Goal: Task Accomplishment & Management: Complete application form

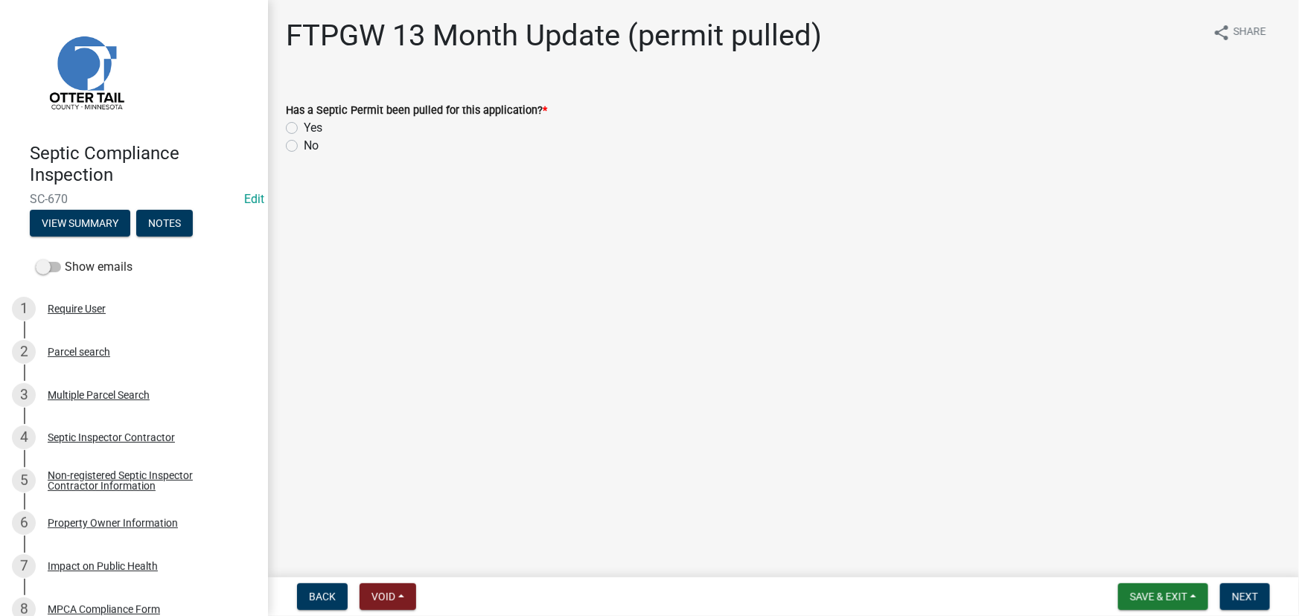
click at [309, 130] on label "Yes" at bounding box center [313, 128] width 19 height 18
click at [309, 129] on input "Yes" at bounding box center [309, 124] width 10 height 10
radio input "true"
click at [1261, 600] on button "Next" at bounding box center [1245, 597] width 50 height 27
click at [319, 127] on label "Yes" at bounding box center [313, 128] width 19 height 18
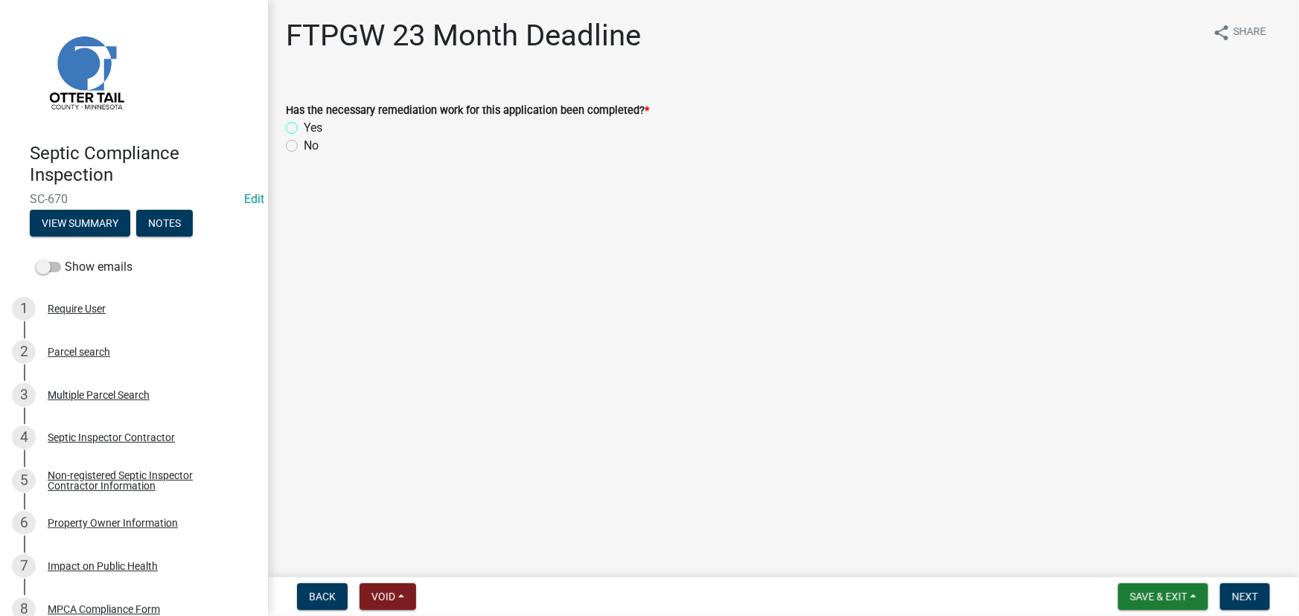
click at [313, 127] on input "Yes" at bounding box center [309, 124] width 10 height 10
radio input "true"
click at [1228, 593] on button "Next" at bounding box center [1245, 597] width 50 height 27
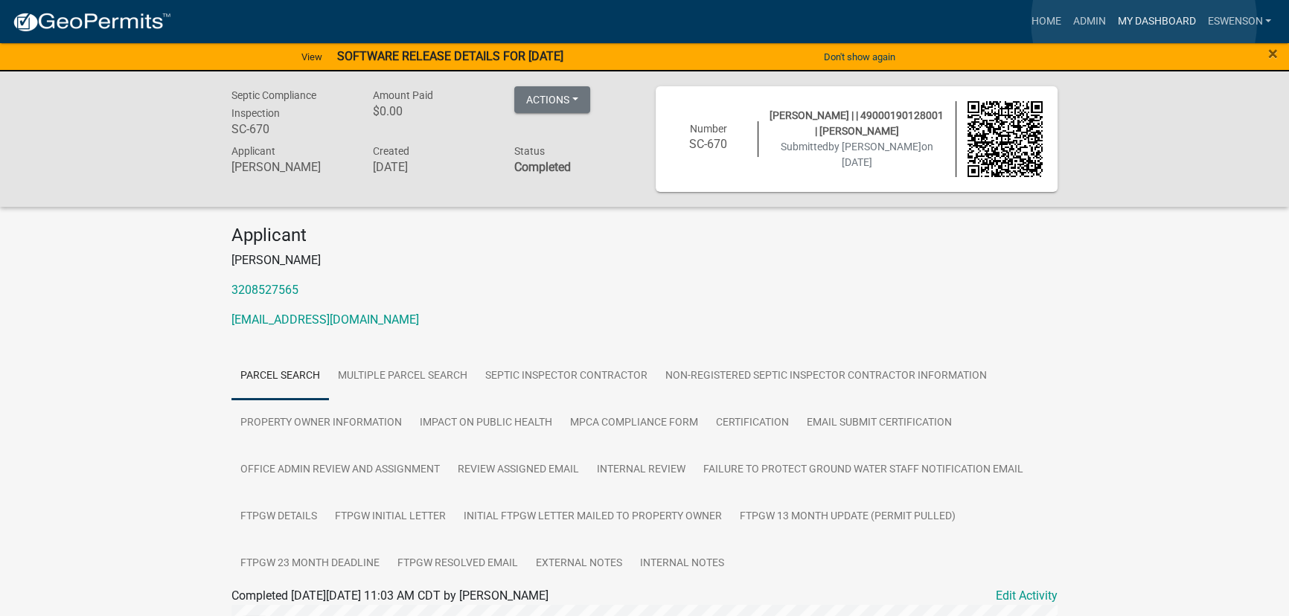
click at [1144, 22] on link "My Dashboard" at bounding box center [1156, 21] width 90 height 28
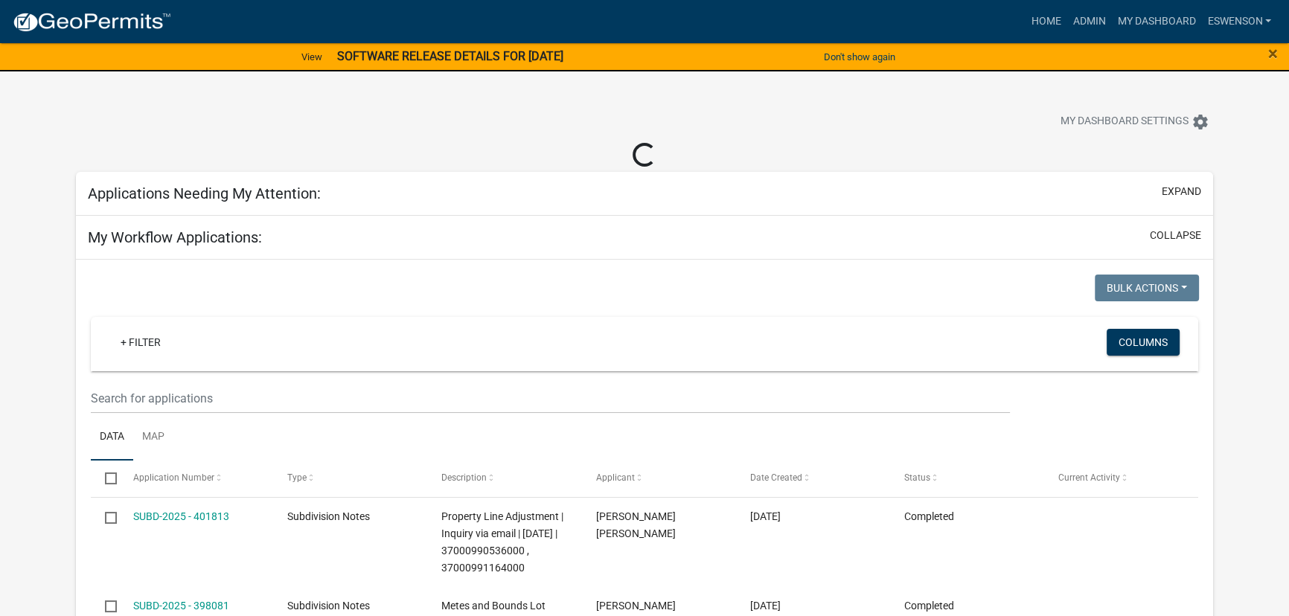
select select "3: 100"
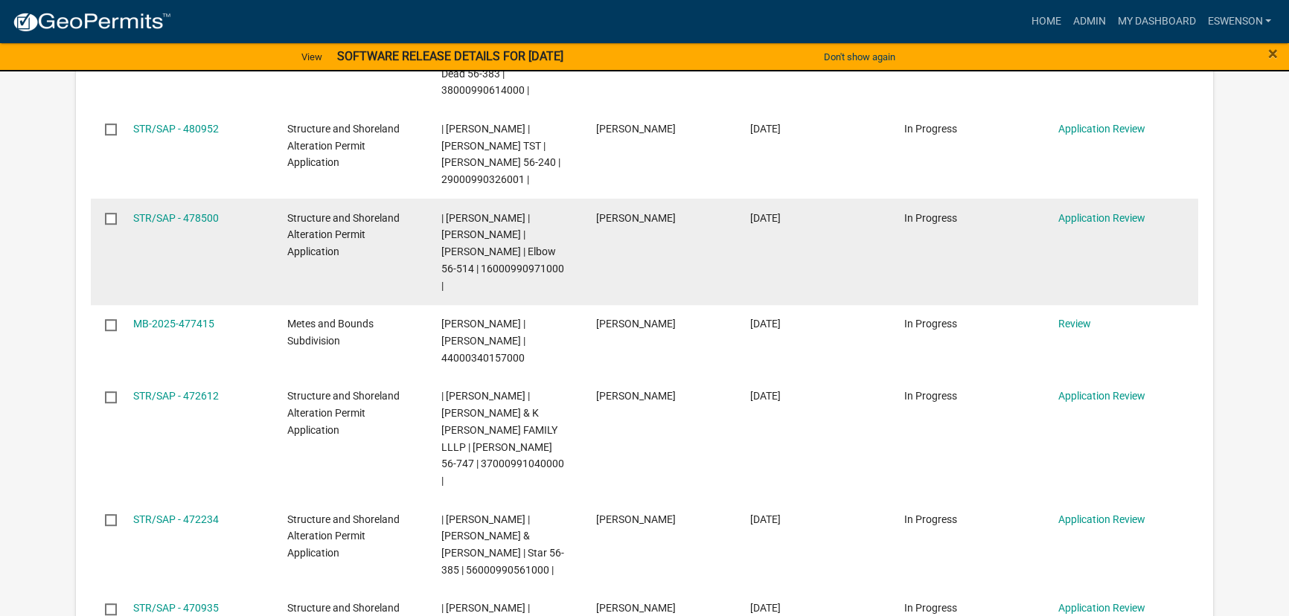
scroll to position [1082, 0]
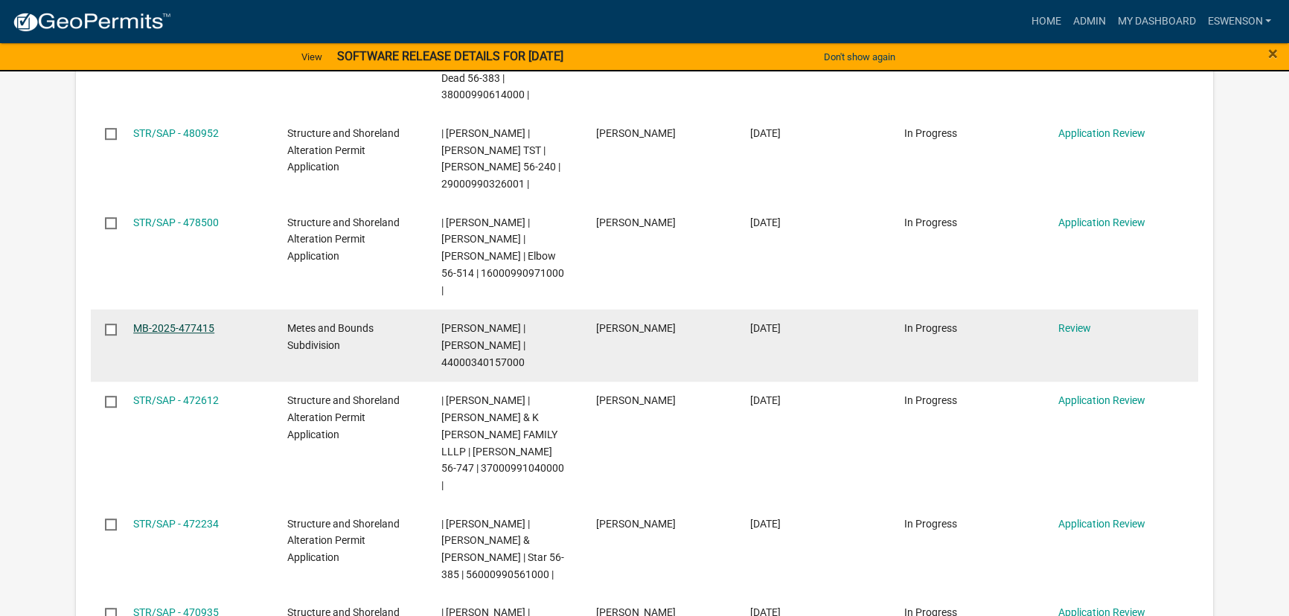
click at [187, 322] on link "MB-2025-477415" at bounding box center [173, 328] width 81 height 12
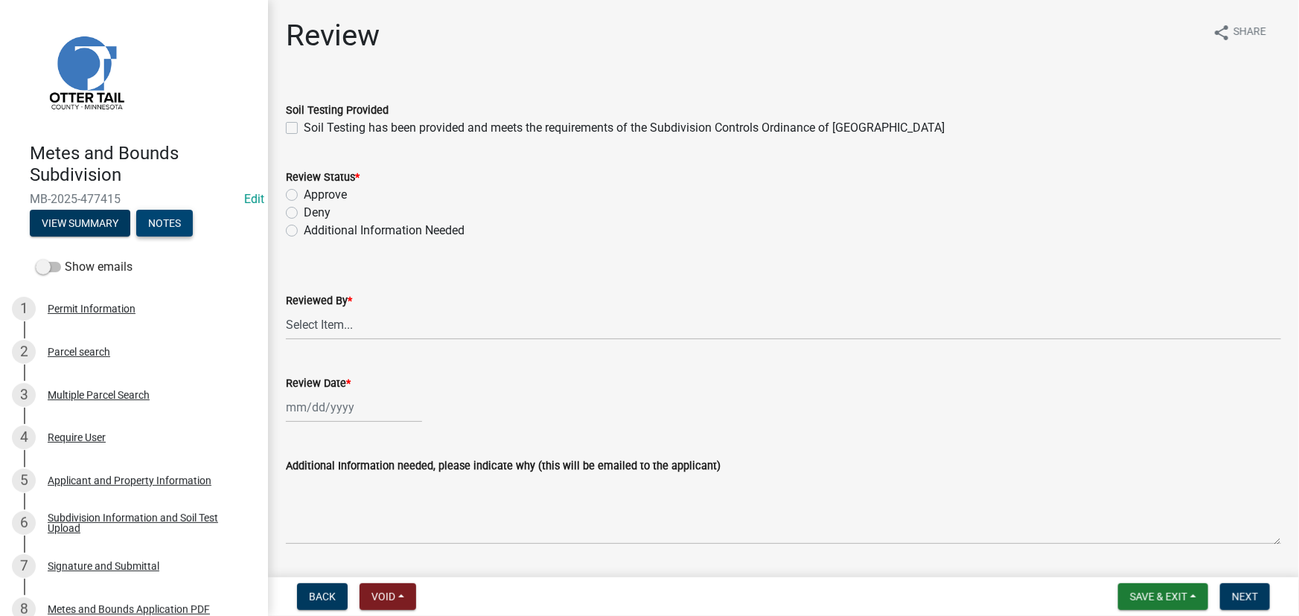
click at [175, 226] on button "Notes" at bounding box center [164, 223] width 57 height 27
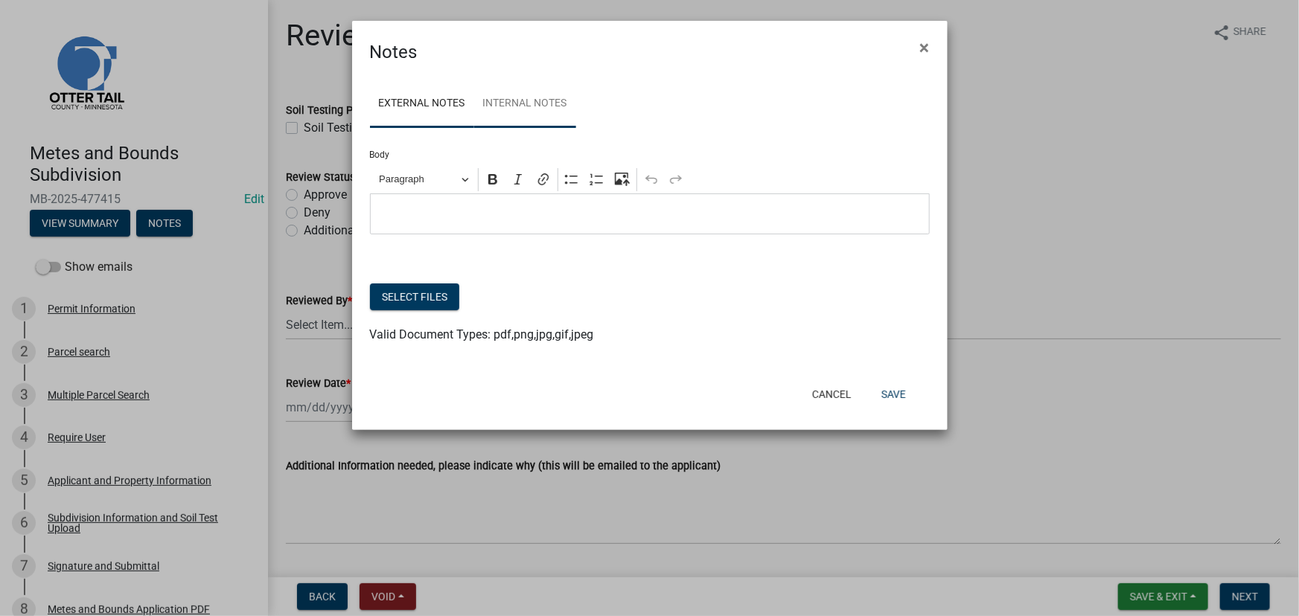
click at [503, 102] on link "Internal Notes" at bounding box center [525, 104] width 102 height 48
click at [925, 45] on span "×" at bounding box center [925, 47] width 10 height 21
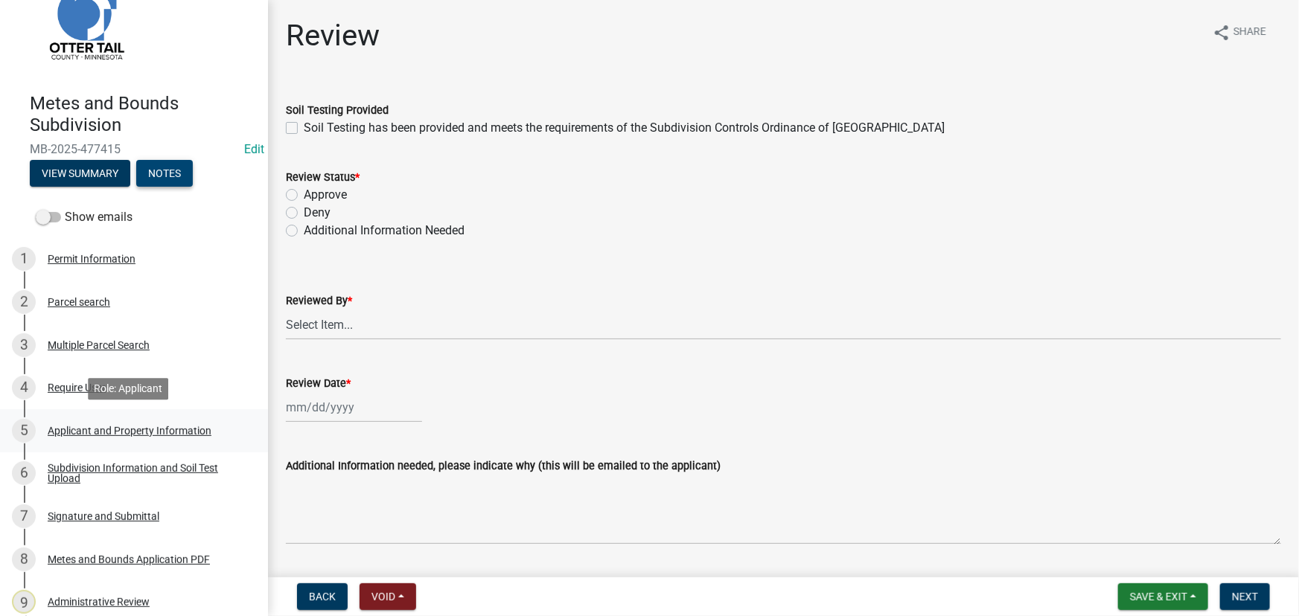
scroll to position [135, 0]
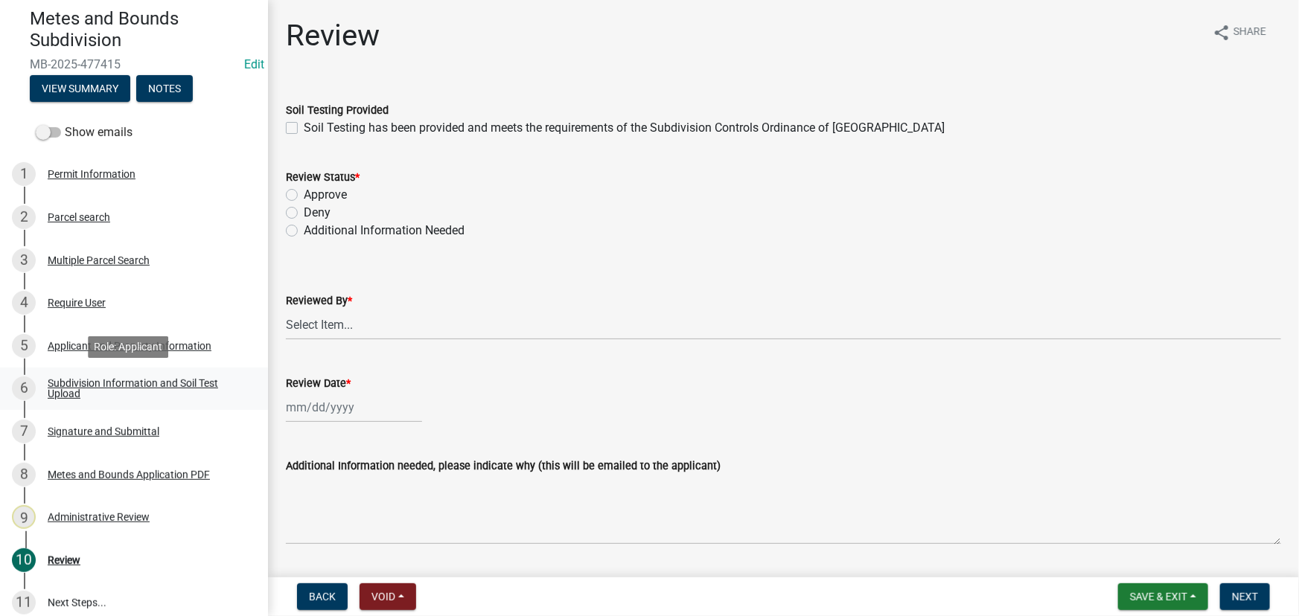
click at [150, 375] on link "6 Subdivision Information and Soil Test Upload" at bounding box center [134, 389] width 268 height 43
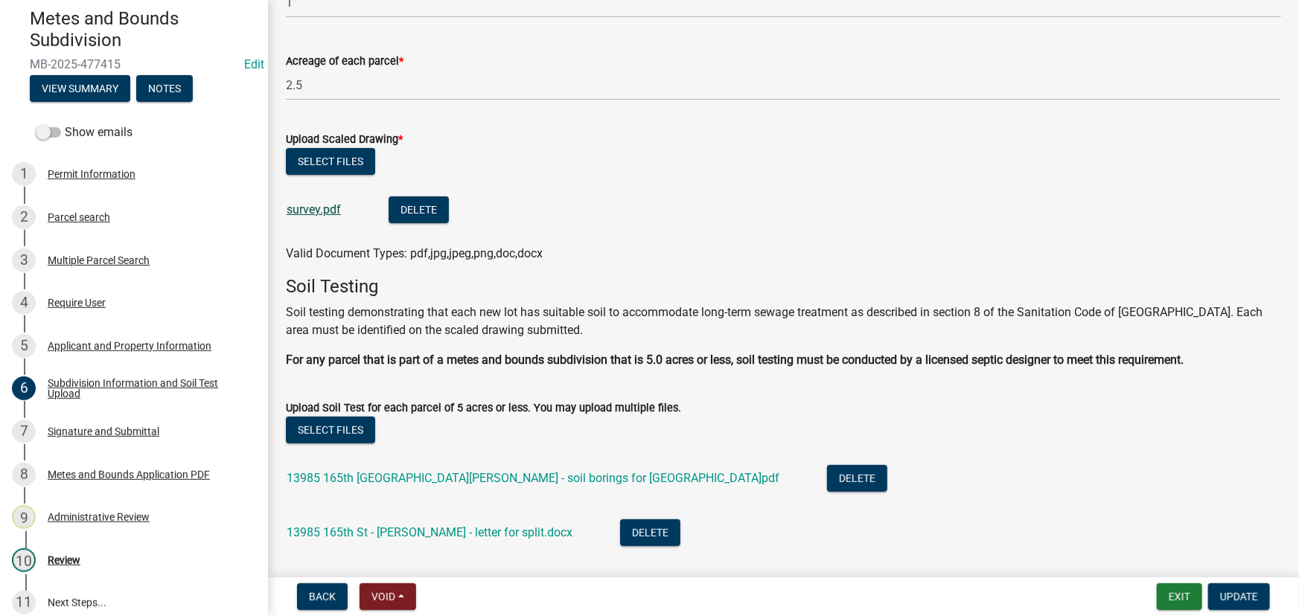
click at [309, 205] on link "survey.pdf" at bounding box center [314, 209] width 54 height 14
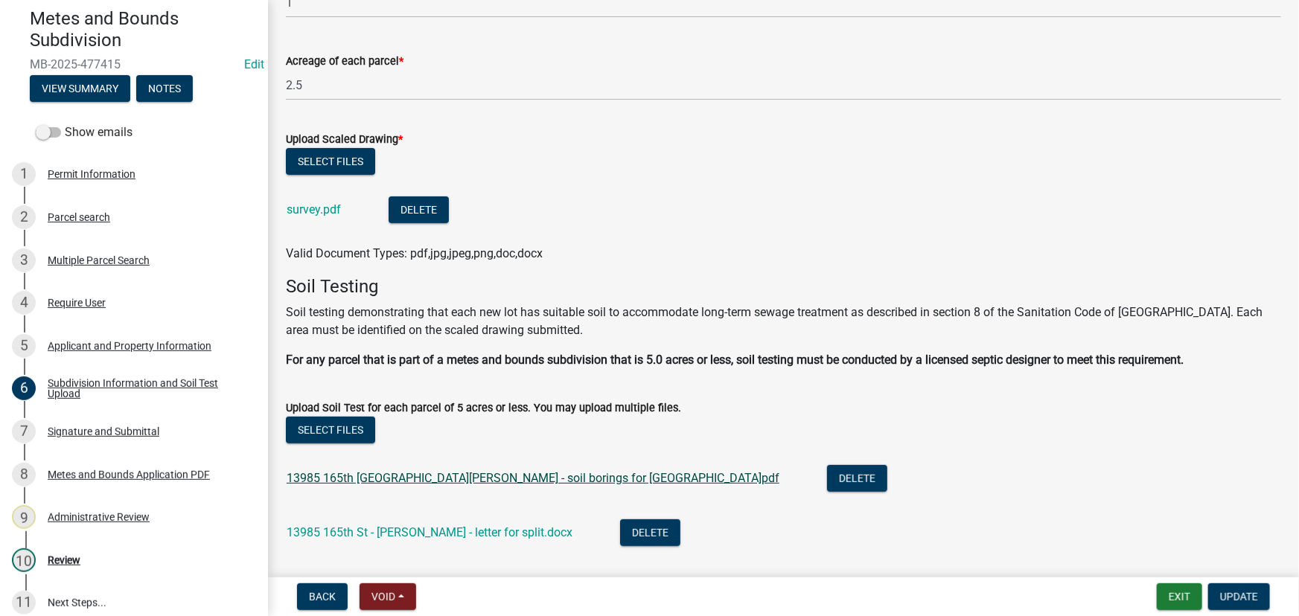
click at [408, 473] on link "13985 165th St - Aasness - soil borings for split.pdf" at bounding box center [533, 478] width 493 height 14
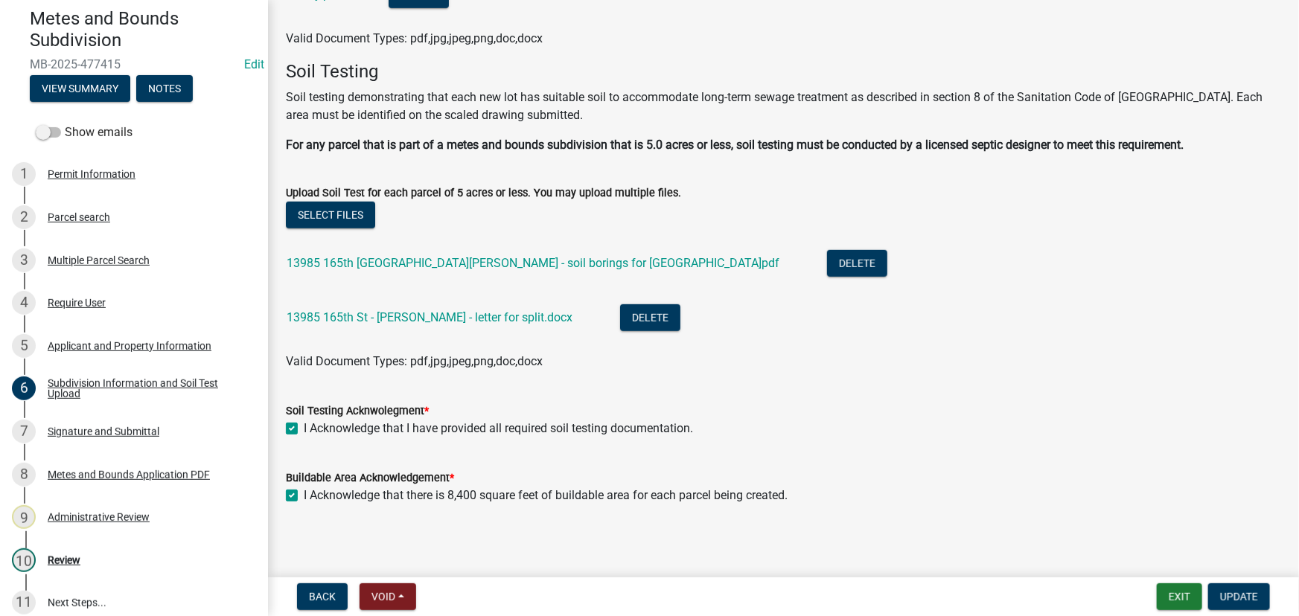
scroll to position [354, 0]
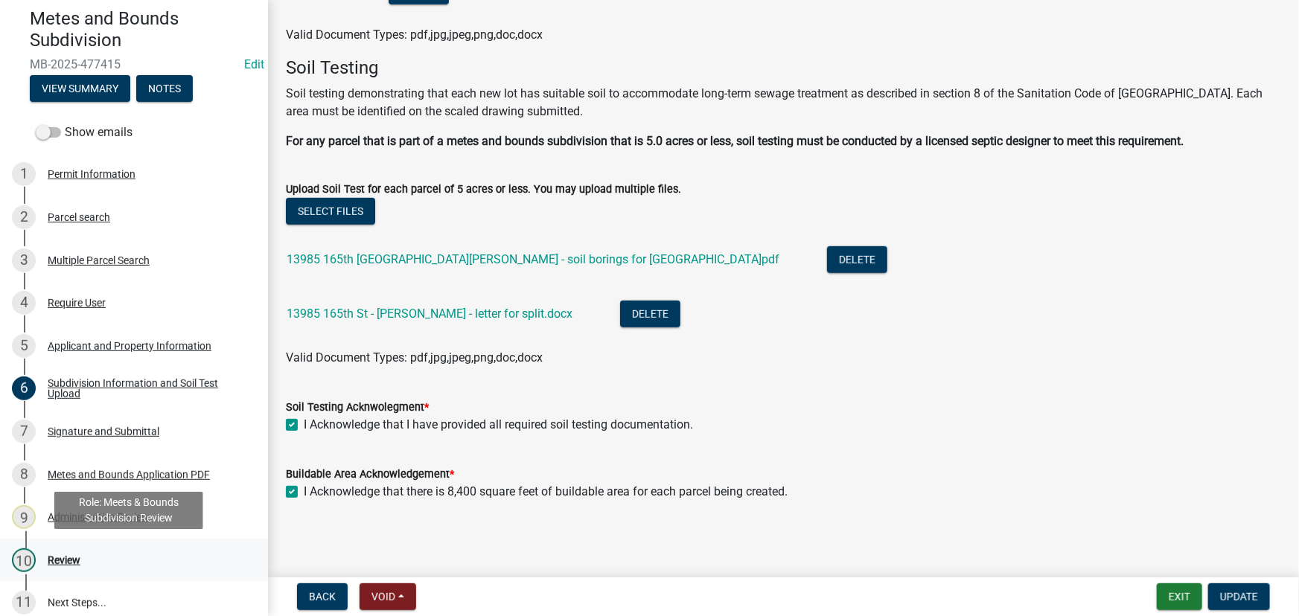
click at [54, 558] on div "Review" at bounding box center [64, 560] width 33 height 10
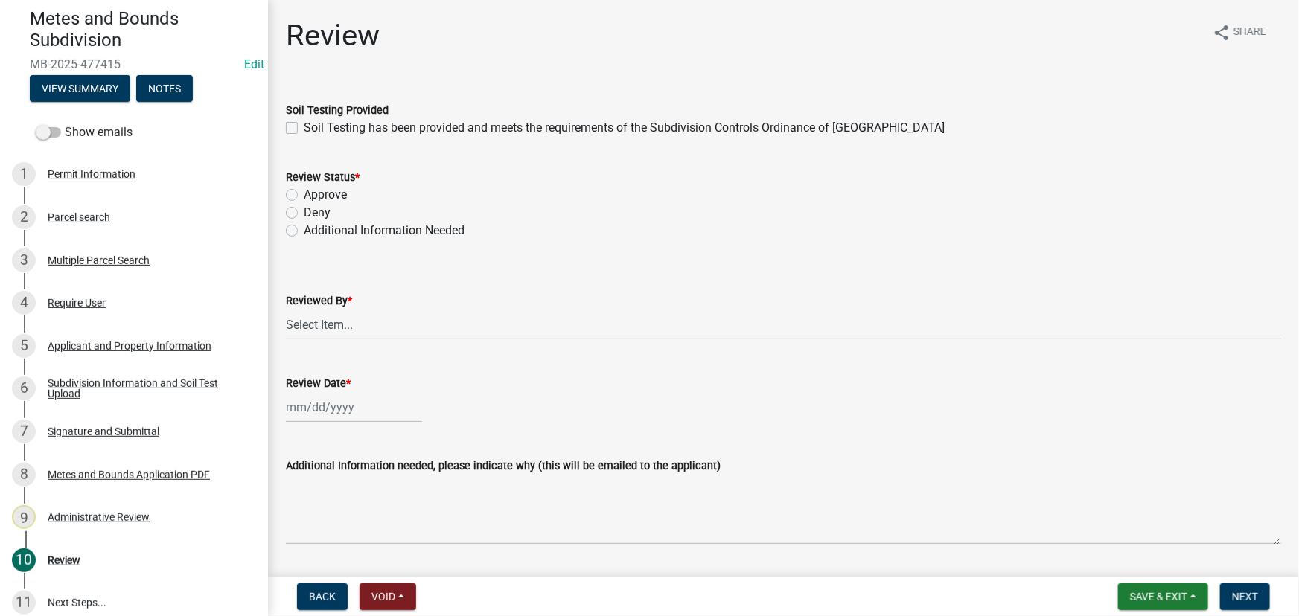
click at [363, 127] on label "Soil Testing has been provided and meets the requirements of the Subdivision Co…" at bounding box center [624, 128] width 641 height 18
click at [313, 127] on input "Soil Testing has been provided and meets the requirements of the Subdivision Co…" at bounding box center [309, 124] width 10 height 10
checkbox input "true"
drag, startPoint x: 328, startPoint y: 196, endPoint x: 339, endPoint y: 276, distance: 81.1
click at [328, 196] on label "Approve" at bounding box center [325, 195] width 43 height 18
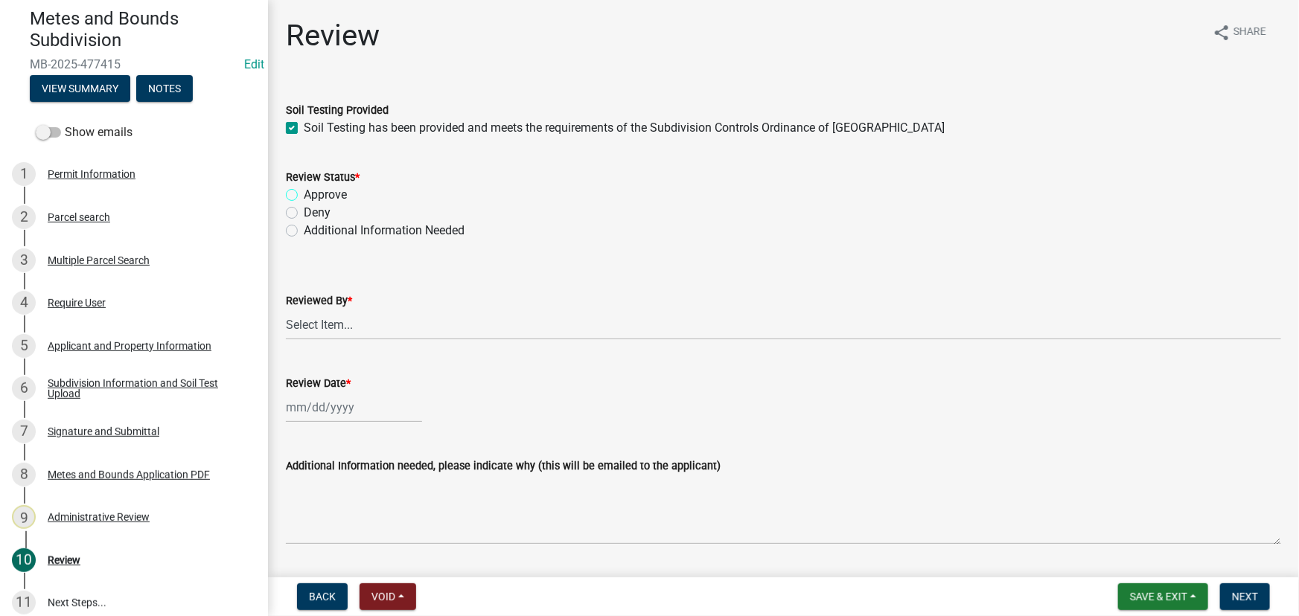
click at [313, 196] on input "Approve" at bounding box center [309, 191] width 10 height 10
radio input "true"
click at [331, 306] on label "Reviewed By *" at bounding box center [319, 301] width 66 height 10
click at [331, 310] on select "Select Item... Chris LeClair Amy Busko Emma Swenson Samantha Meyeraan Tara Jeff…" at bounding box center [783, 325] width 995 height 31
click at [331, 313] on select "Select Item... Chris LeClair Amy Busko Emma Swenson Samantha Meyeraan Tara Jeff…" at bounding box center [783, 325] width 995 height 31
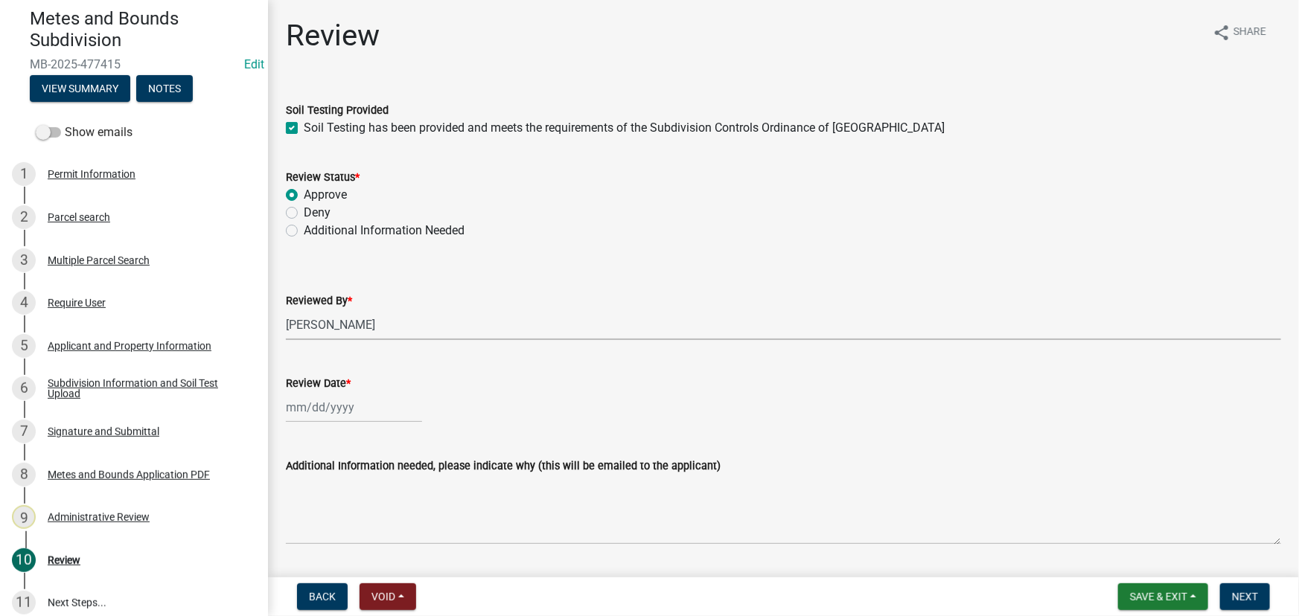
click at [286, 310] on select "Select Item... Chris LeClair Amy Busko Emma Swenson Samantha Meyeraan Tara Jeff…" at bounding box center [783, 325] width 995 height 31
select select "2c545579-1fdf-4a91-a70a-71459d38fef0"
click at [356, 409] on div at bounding box center [354, 407] width 136 height 31
select select "10"
select select "2025"
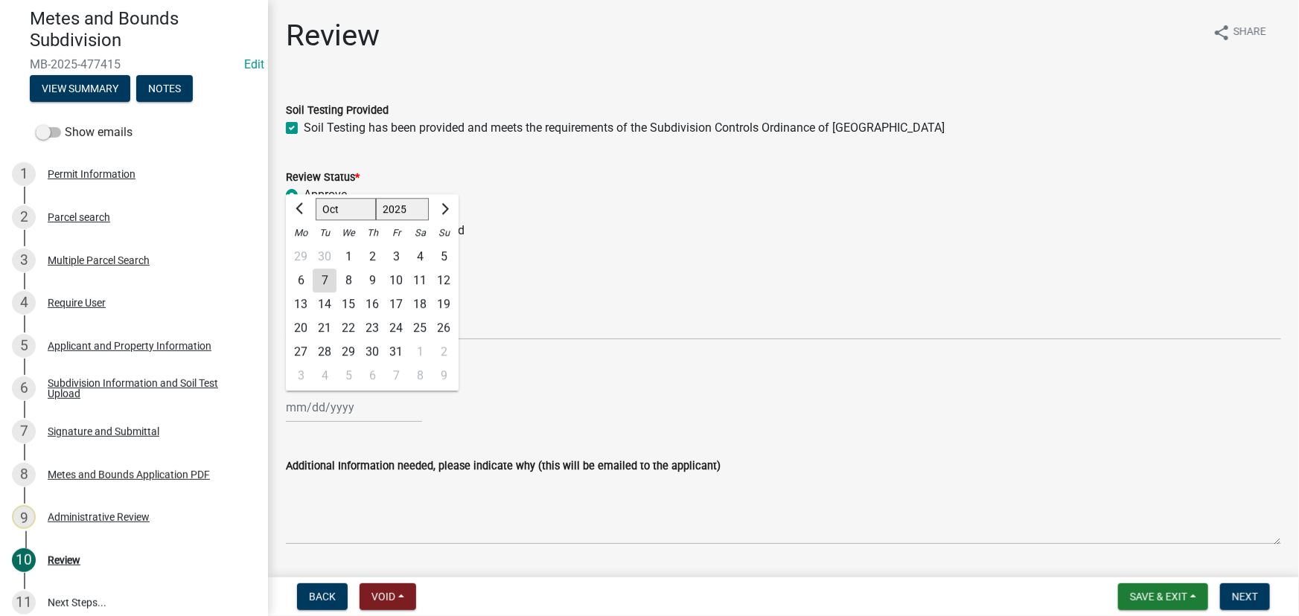
click at [327, 287] on div "7" at bounding box center [325, 281] width 24 height 24
type input "[DATE]"
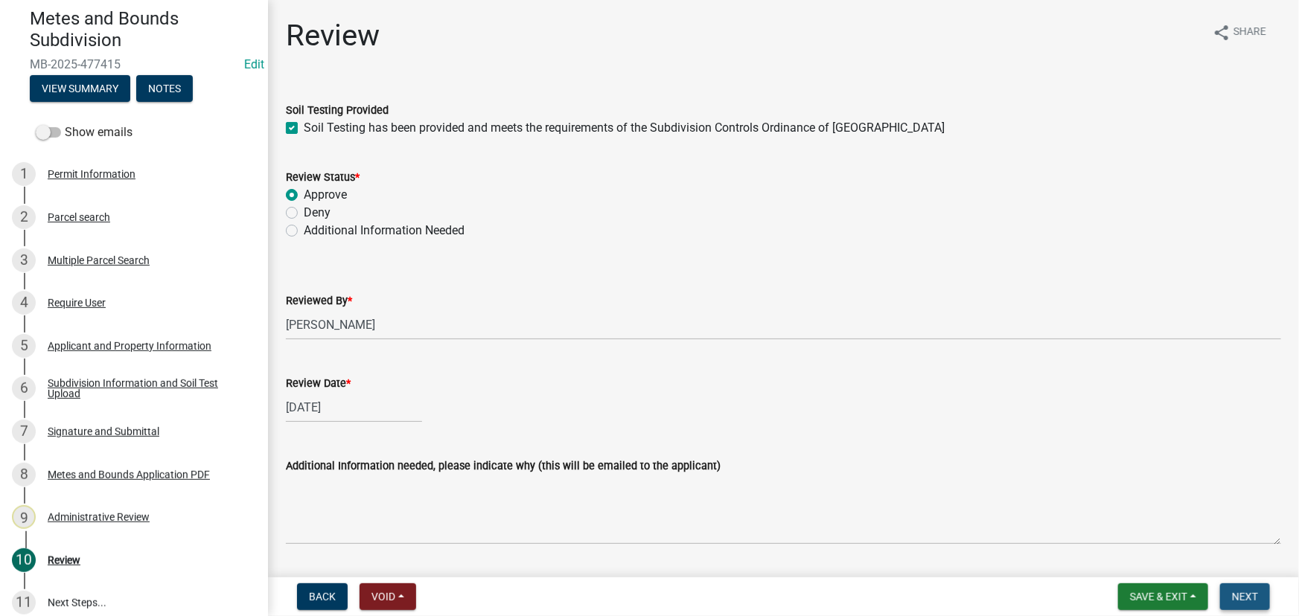
click at [1250, 609] on button "Next" at bounding box center [1245, 597] width 50 height 27
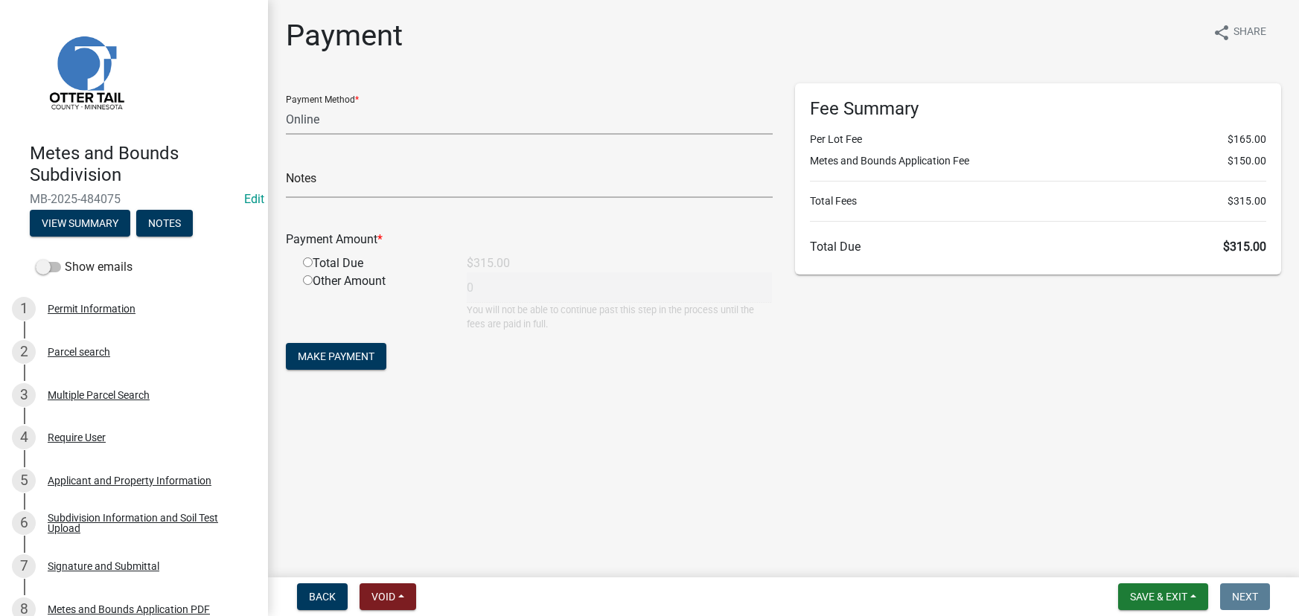
select select "3: 3"
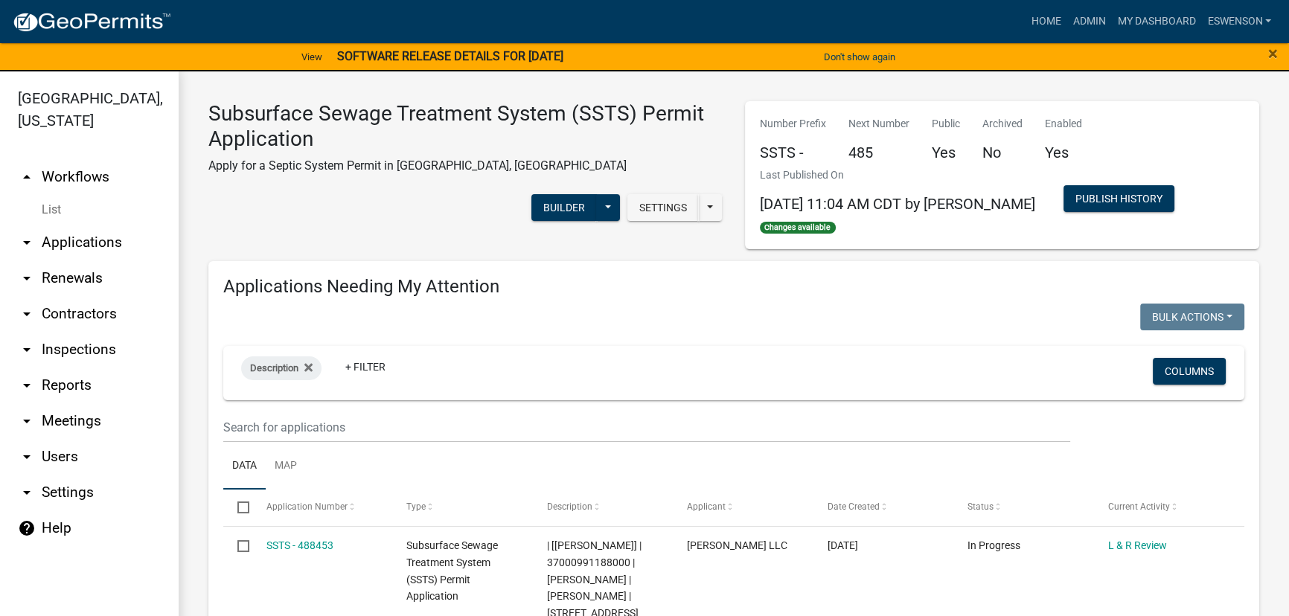
drag, startPoint x: 114, startPoint y: 237, endPoint x: 138, endPoint y: 237, distance: 23.8
click at [114, 237] on link "arrow_drop_down Applications" at bounding box center [89, 243] width 179 height 36
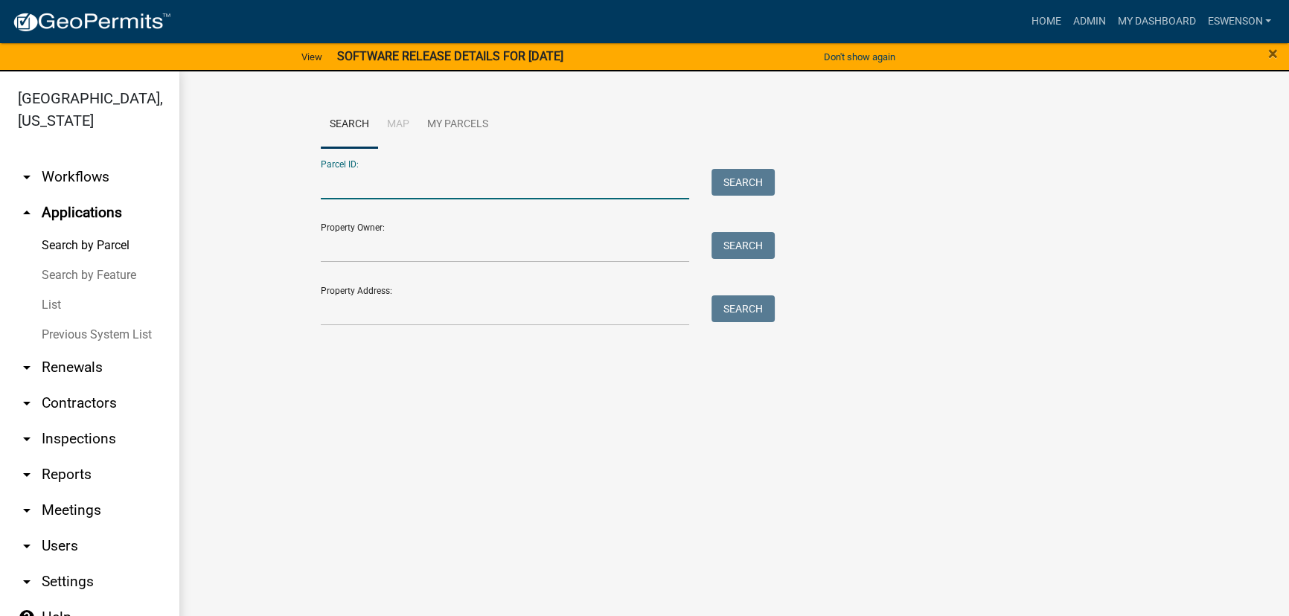
paste input "49000190128001"
click at [744, 185] on button "Search" at bounding box center [743, 182] width 63 height 27
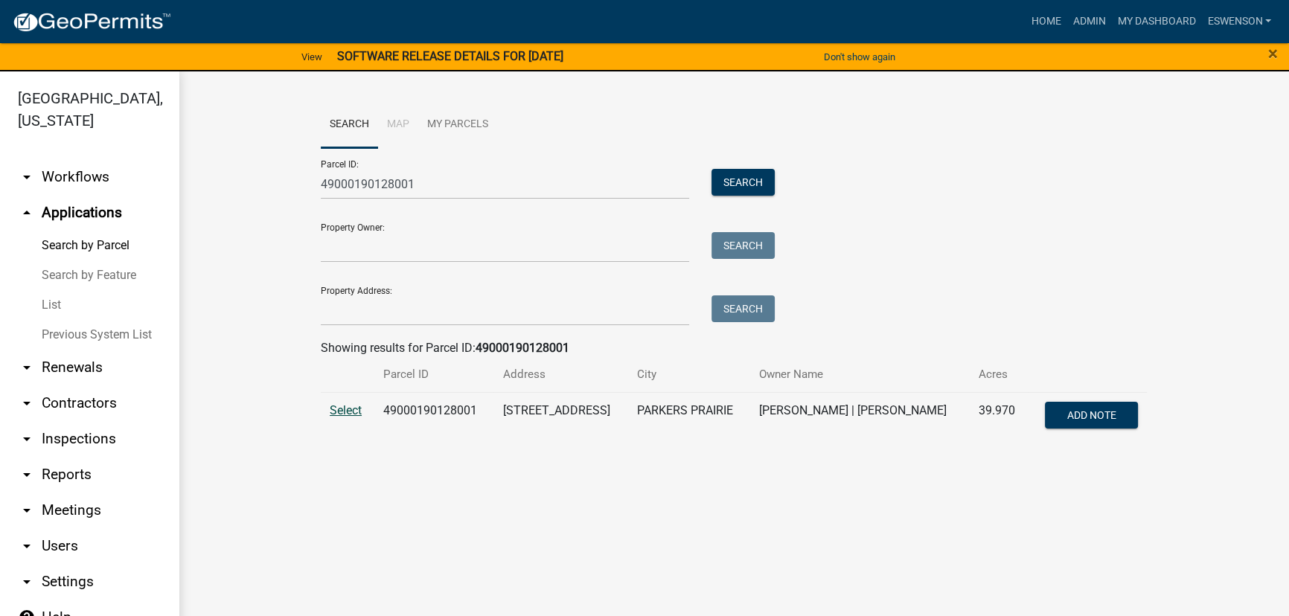
click at [336, 409] on span "Select" at bounding box center [346, 410] width 32 height 14
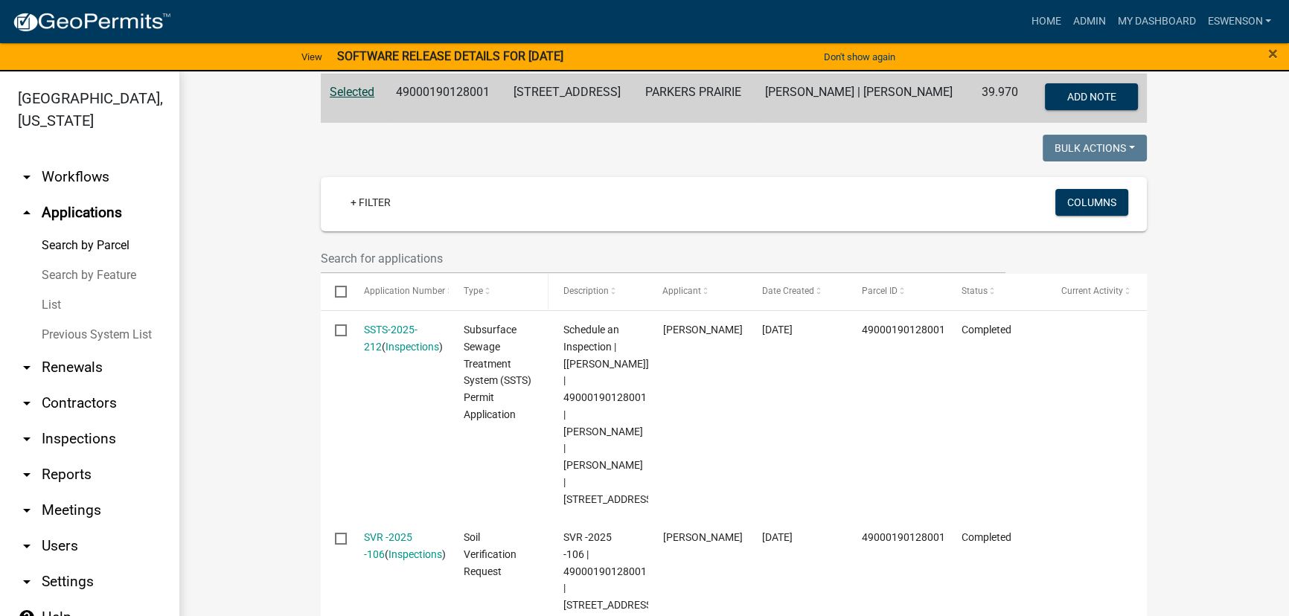
scroll to position [32, 0]
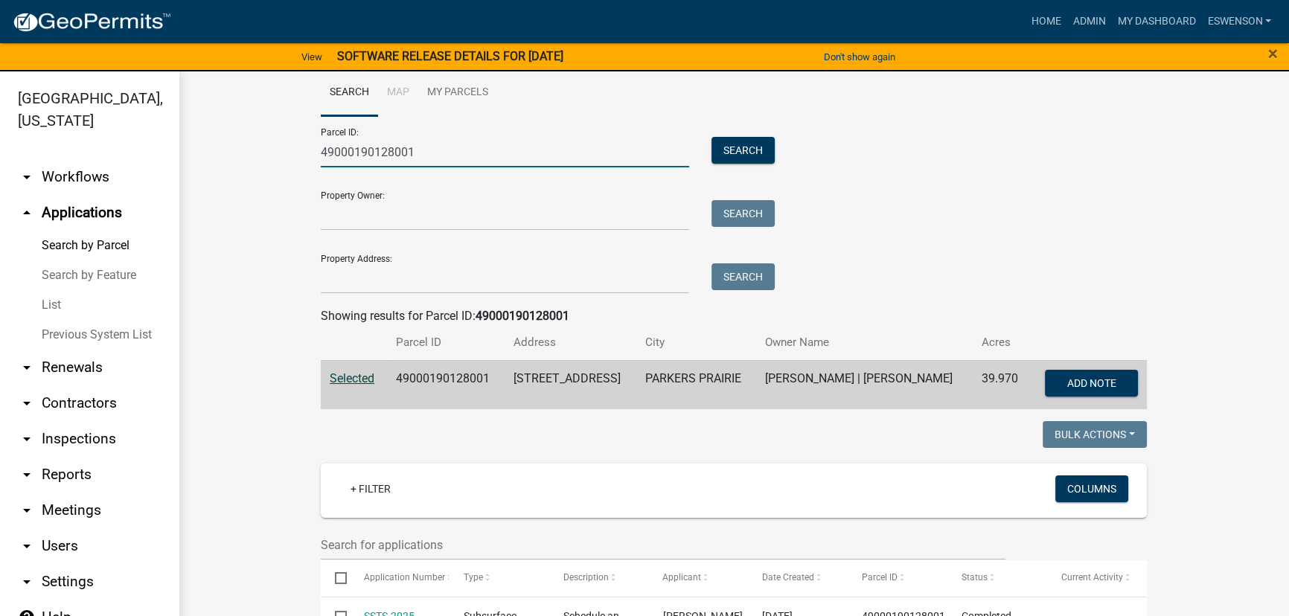
click at [412, 147] on input "49000190128001" at bounding box center [505, 152] width 369 height 31
drag, startPoint x: 412, startPoint y: 147, endPoint x: 404, endPoint y: 156, distance: 11.1
drag, startPoint x: 404, startPoint y: 156, endPoint x: 401, endPoint y: 144, distance: 11.8
click at [401, 144] on input "49000190128001" at bounding box center [505, 152] width 369 height 31
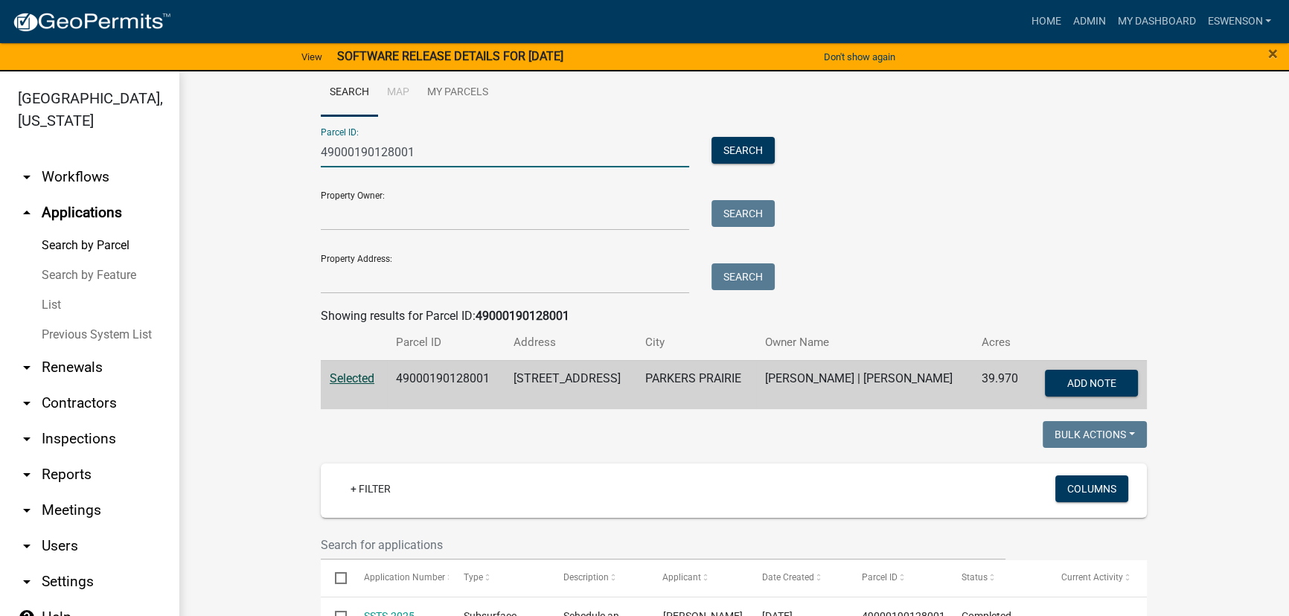
click at [401, 144] on input "49000190128001" at bounding box center [505, 152] width 369 height 31
paste input "03000990465000"
click at [722, 150] on button "Search" at bounding box center [743, 150] width 63 height 27
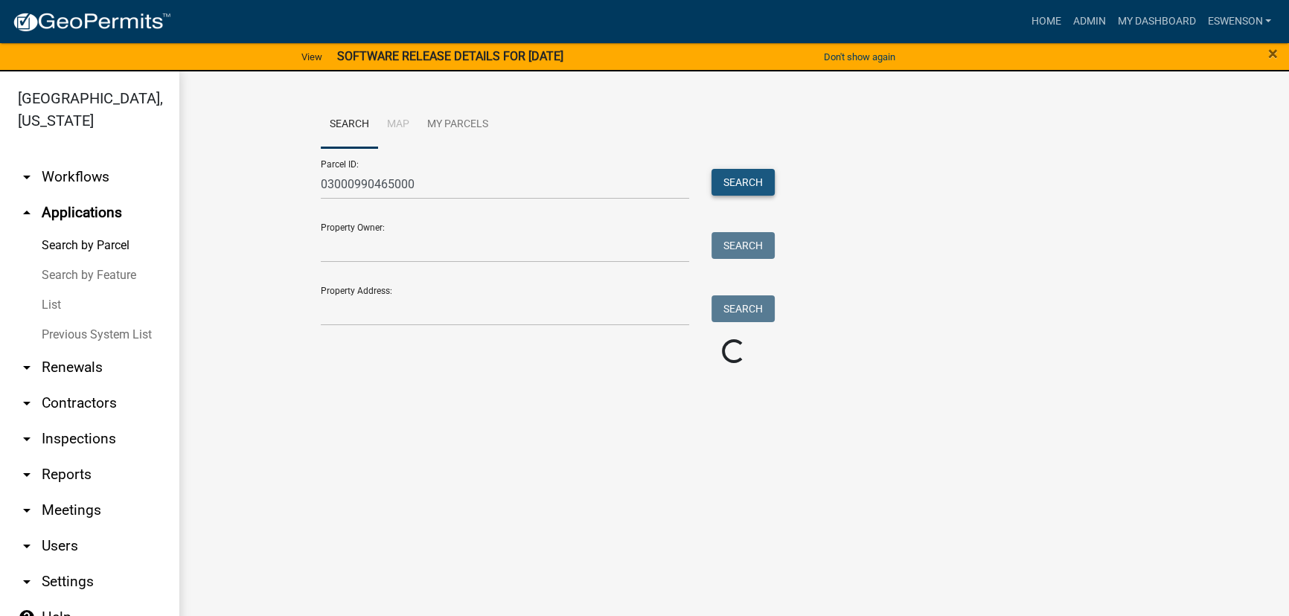
scroll to position [0, 0]
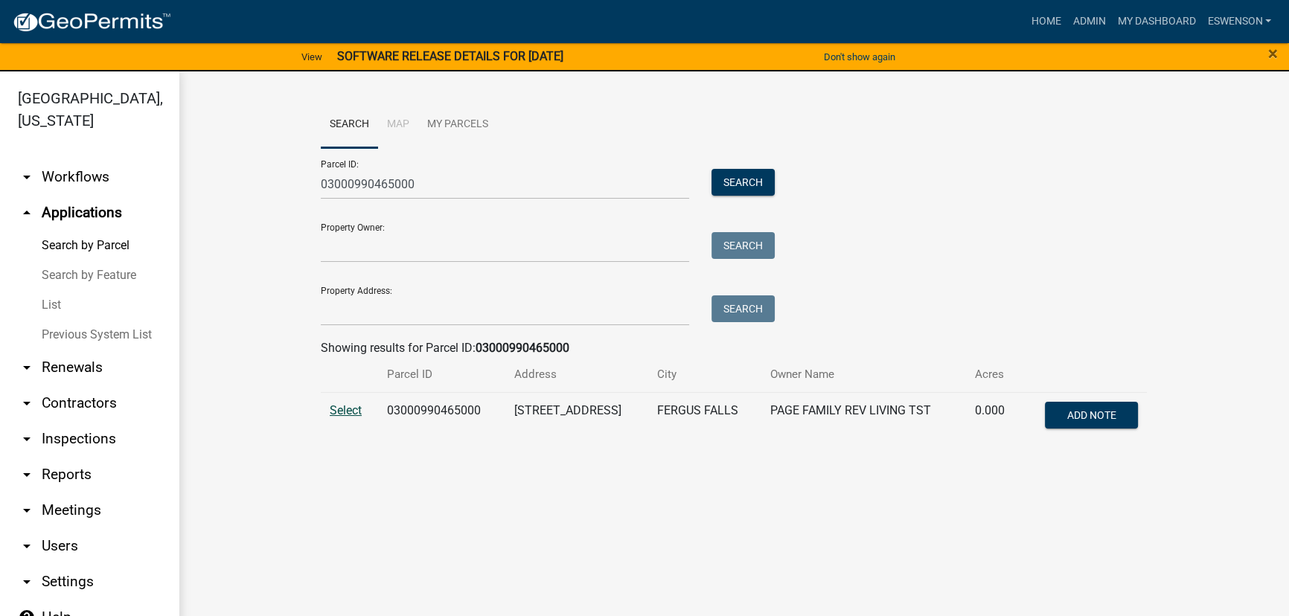
click at [347, 414] on span "Select" at bounding box center [346, 410] width 32 height 14
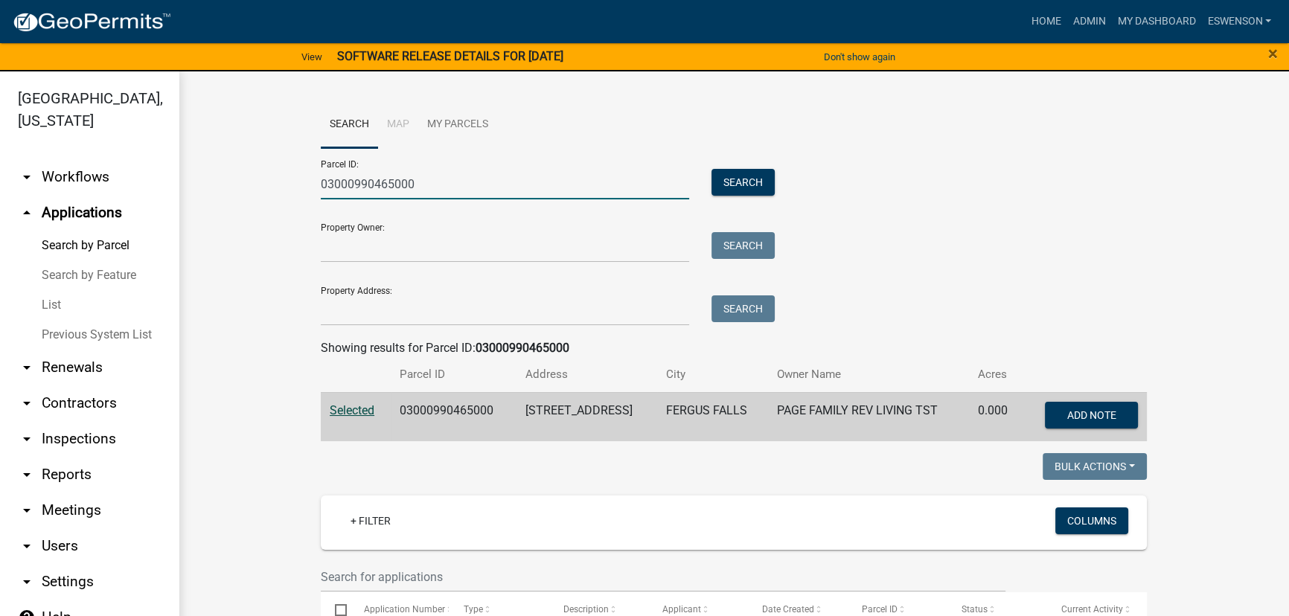
click at [438, 182] on input "03000990465000" at bounding box center [505, 184] width 369 height 31
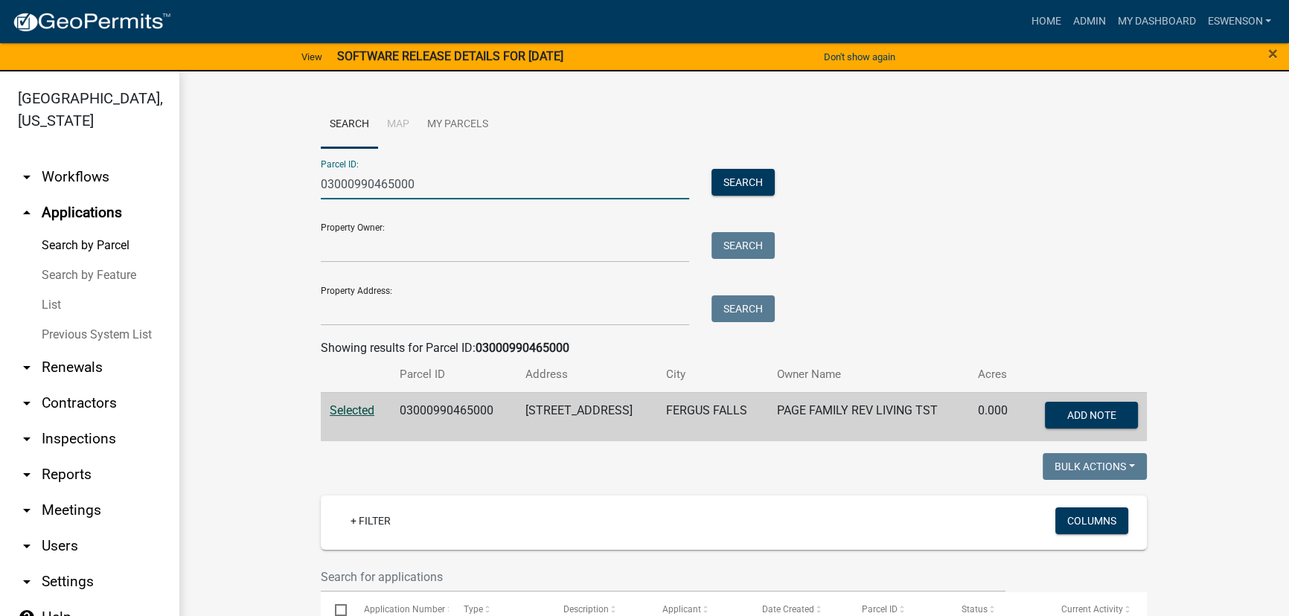
paste input "53000990570"
type input "53000990570000"
click at [736, 177] on button "Search" at bounding box center [743, 182] width 63 height 27
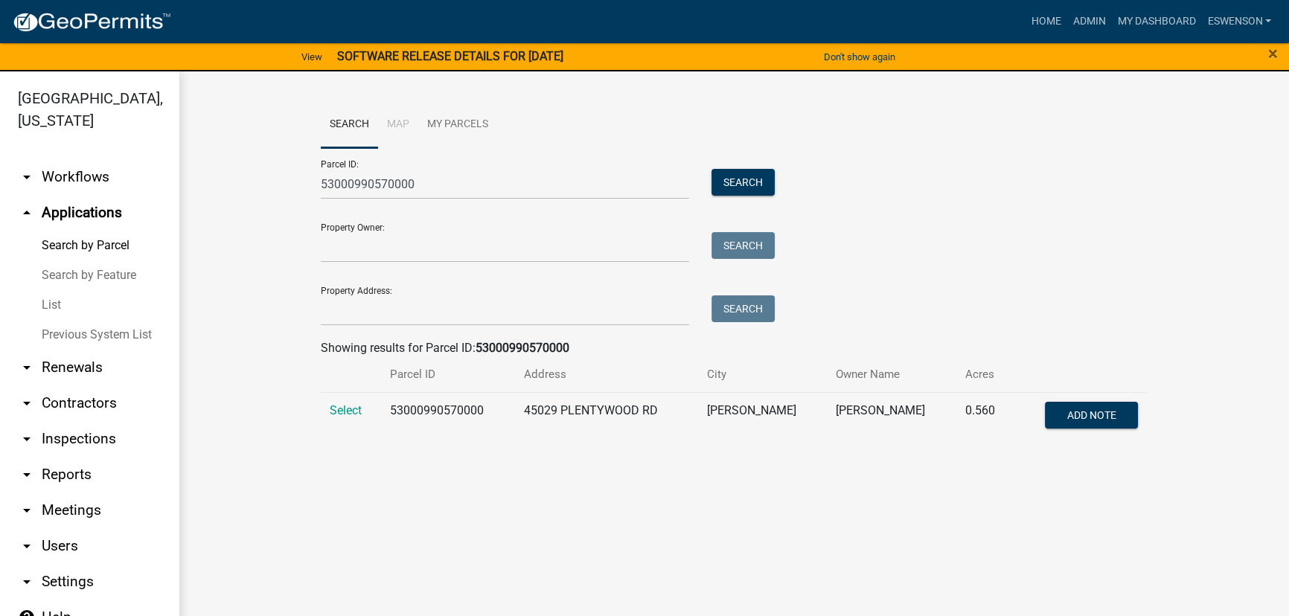
click at [351, 417] on td "Select" at bounding box center [351, 416] width 60 height 49
click at [351, 414] on span "Select" at bounding box center [346, 410] width 32 height 14
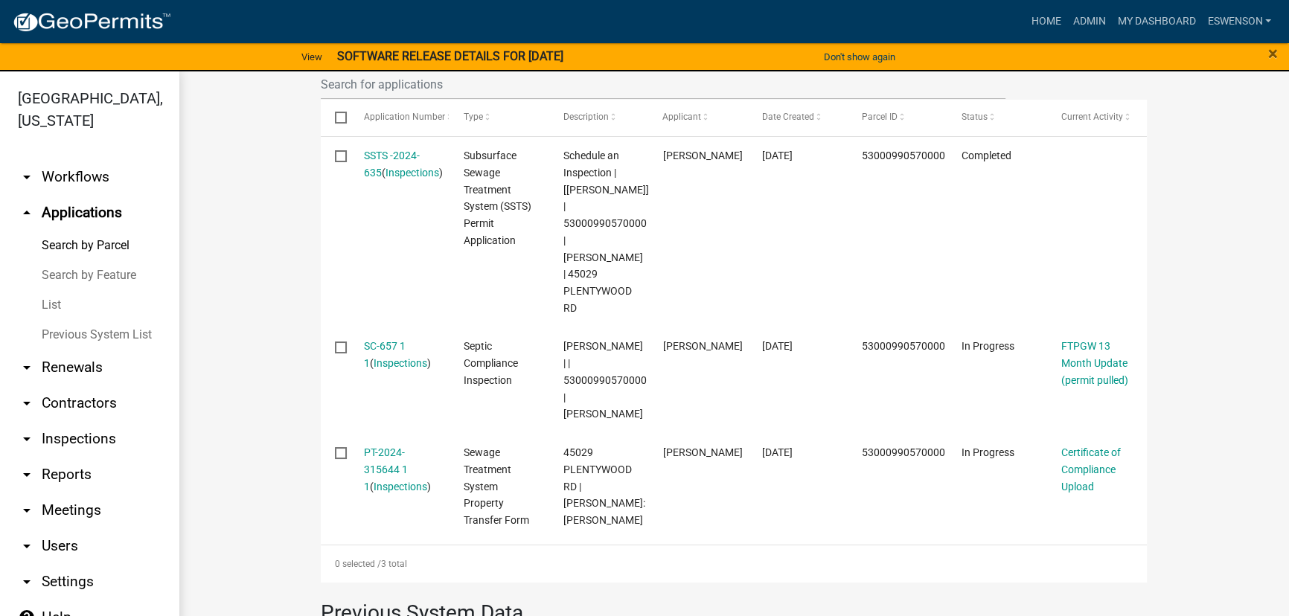
scroll to position [500, 0]
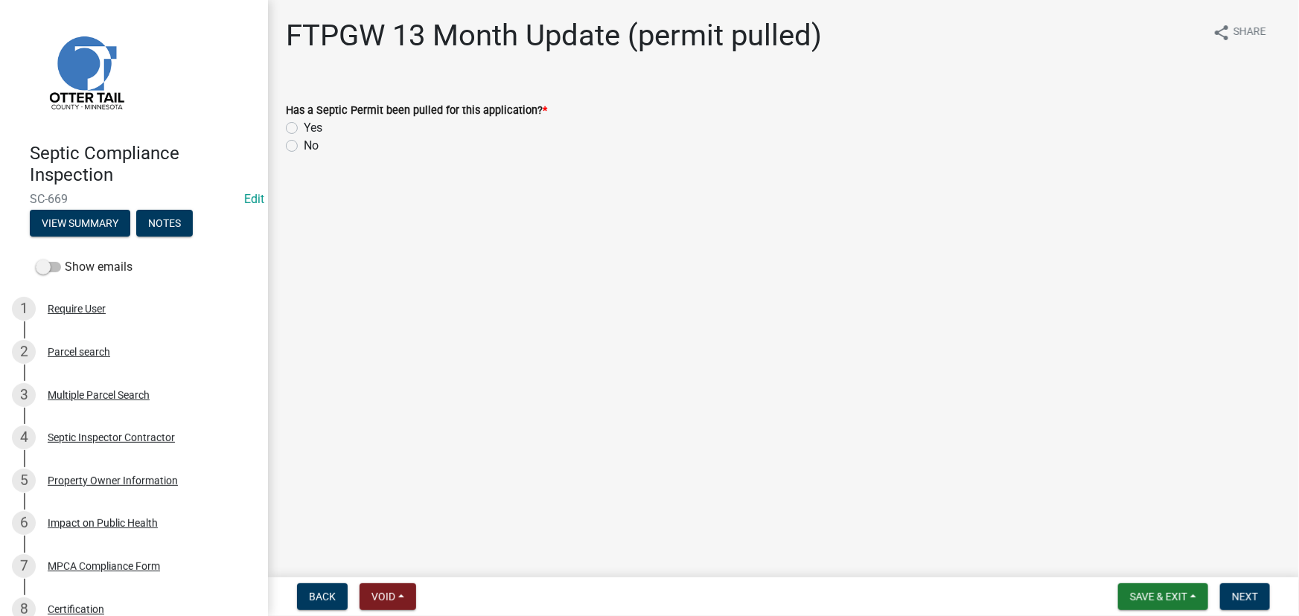
click at [311, 144] on label "No" at bounding box center [311, 146] width 15 height 18
click at [311, 144] on input "No" at bounding box center [309, 142] width 10 height 10
radio input "true"
click at [1241, 590] on button "Next" at bounding box center [1245, 597] width 50 height 27
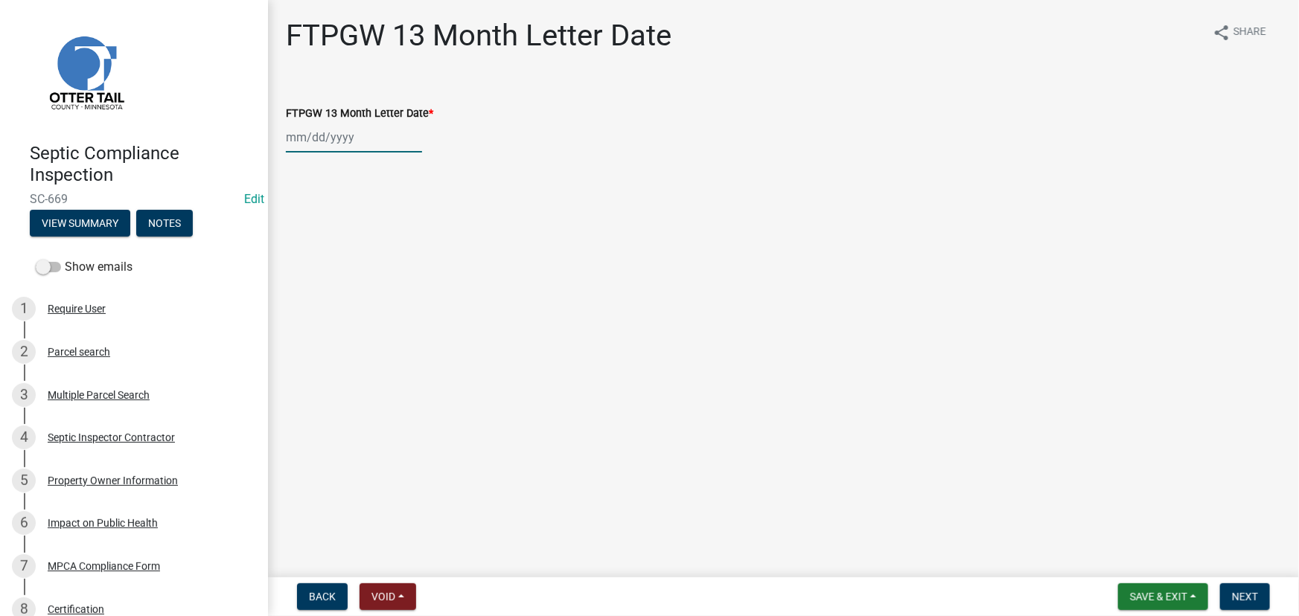
click at [317, 144] on div at bounding box center [354, 137] width 136 height 31
select select "10"
select select "2025"
click at [322, 238] on div "7" at bounding box center [325, 241] width 24 height 24
type input "10/07/2025"
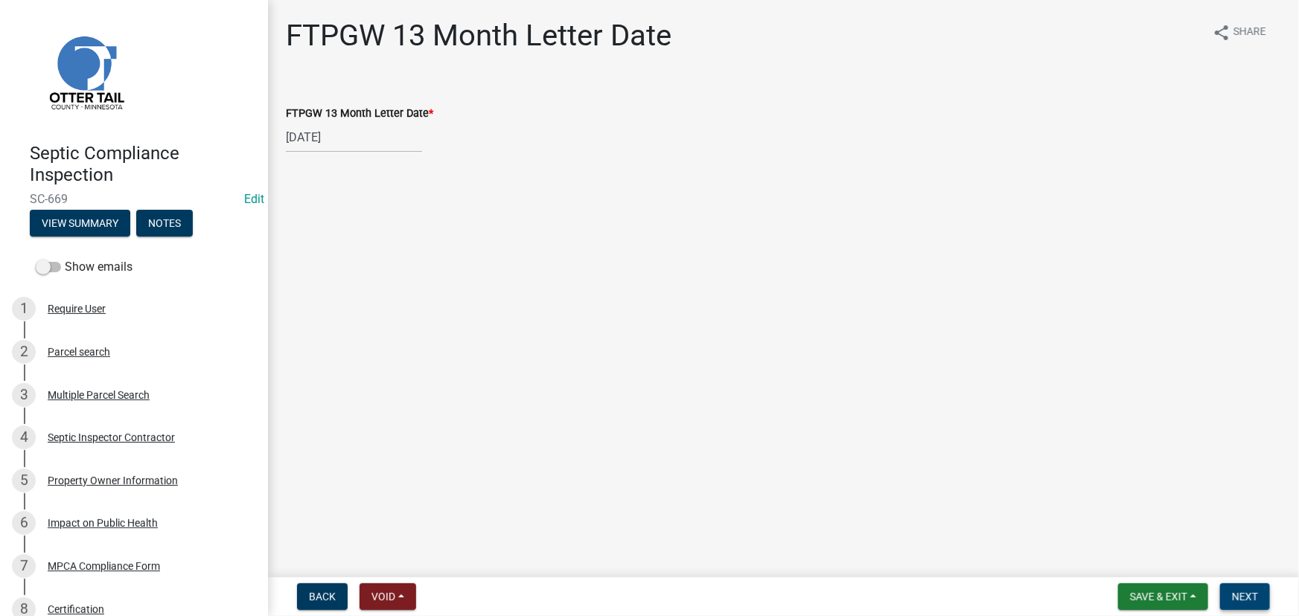
click at [1237, 601] on span "Next" at bounding box center [1245, 597] width 26 height 12
click at [342, 86] on link "FTPGW 13 Month Letter" at bounding box center [349, 92] width 127 height 14
click at [1241, 595] on span "Next" at bounding box center [1245, 597] width 26 height 12
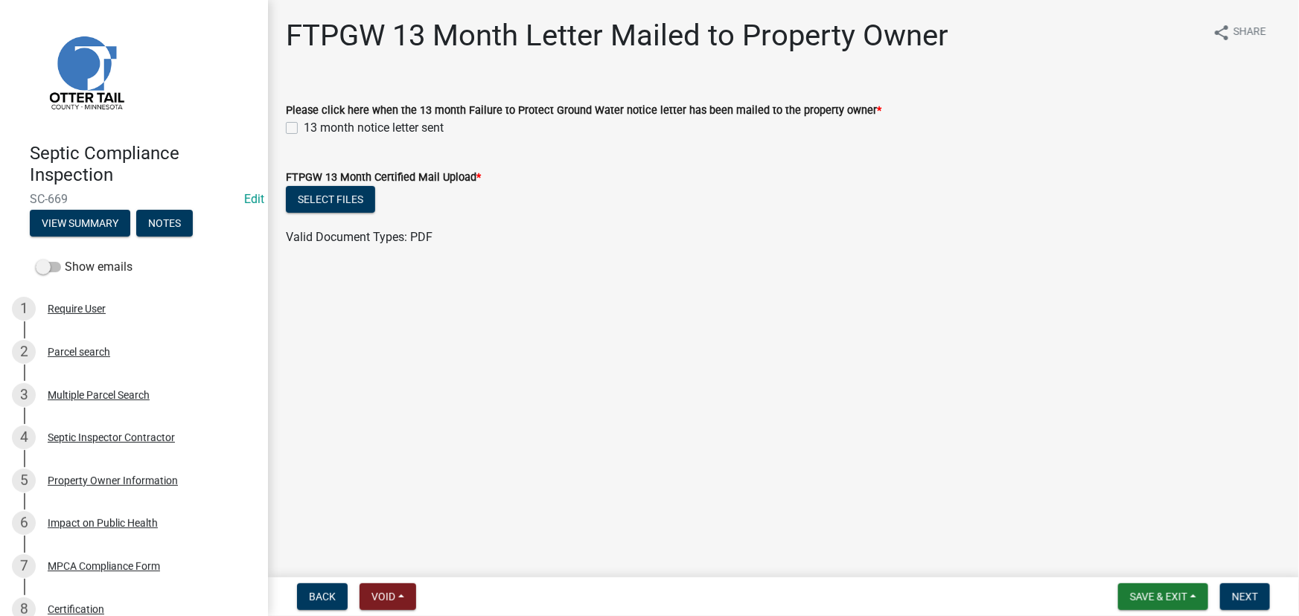
click at [410, 124] on label "13 month notice letter sent" at bounding box center [374, 128] width 140 height 18
click at [313, 124] on input "13 month notice letter sent" at bounding box center [309, 124] width 10 height 10
checkbox input "true"
click at [325, 202] on button "Select files" at bounding box center [330, 199] width 89 height 27
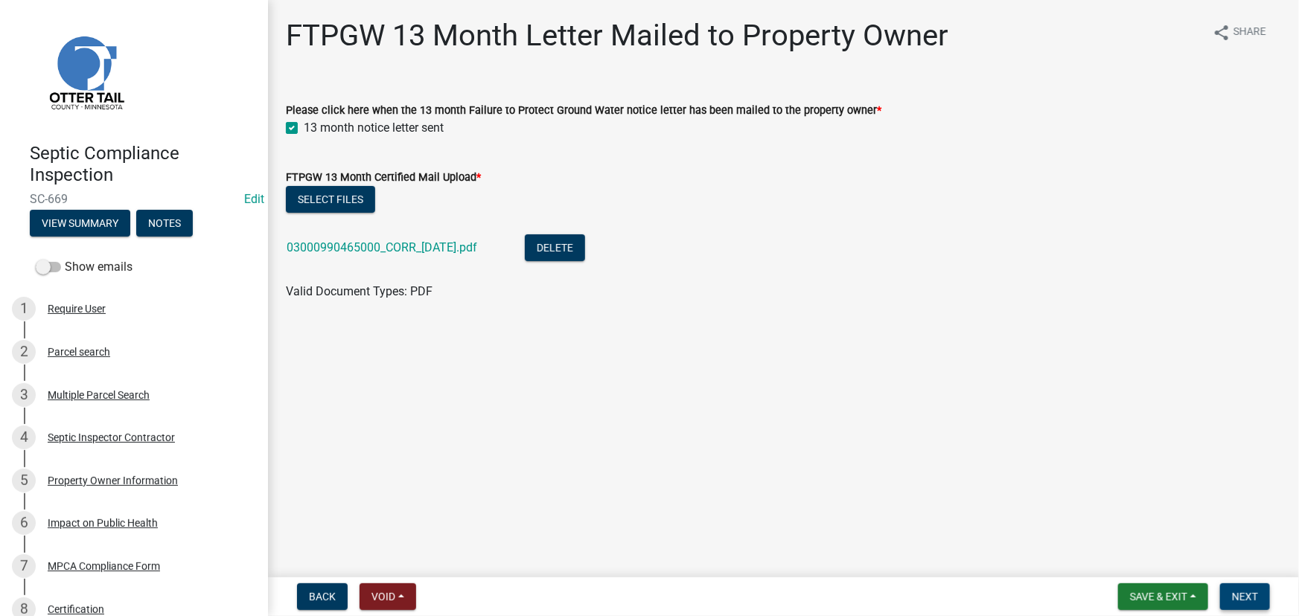
click at [1243, 605] on button "Next" at bounding box center [1245, 597] width 50 height 27
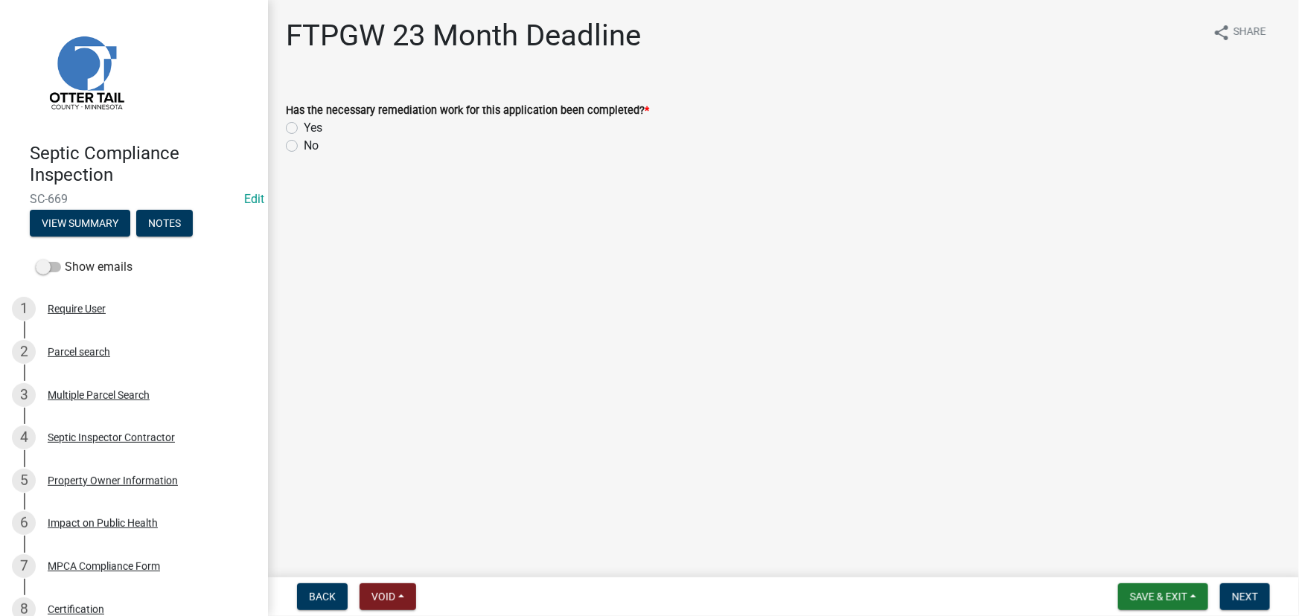
click at [302, 130] on div "Yes" at bounding box center [783, 128] width 995 height 18
click at [309, 130] on label "Yes" at bounding box center [313, 128] width 19 height 18
click at [309, 129] on input "Yes" at bounding box center [309, 124] width 10 height 10
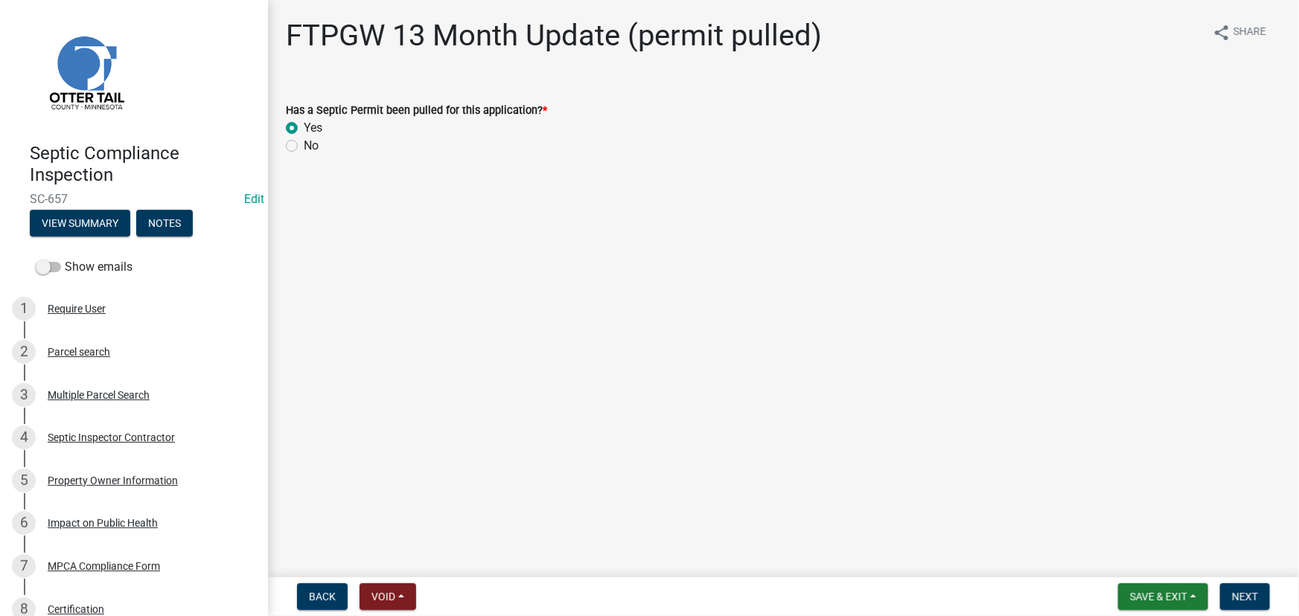
radio input "true"
click at [1256, 600] on span "Next" at bounding box center [1245, 597] width 26 height 12
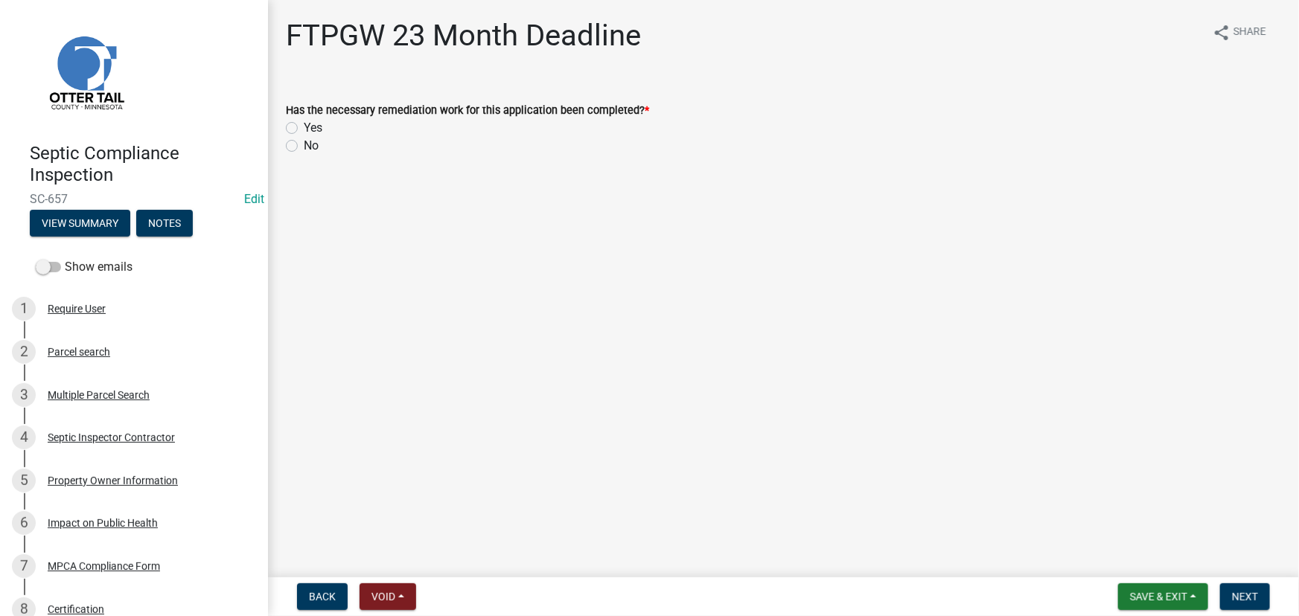
click at [304, 130] on label "Yes" at bounding box center [313, 128] width 19 height 18
click at [304, 129] on input "Yes" at bounding box center [309, 124] width 10 height 10
radio input "true"
click at [1246, 600] on span "Next" at bounding box center [1245, 597] width 26 height 12
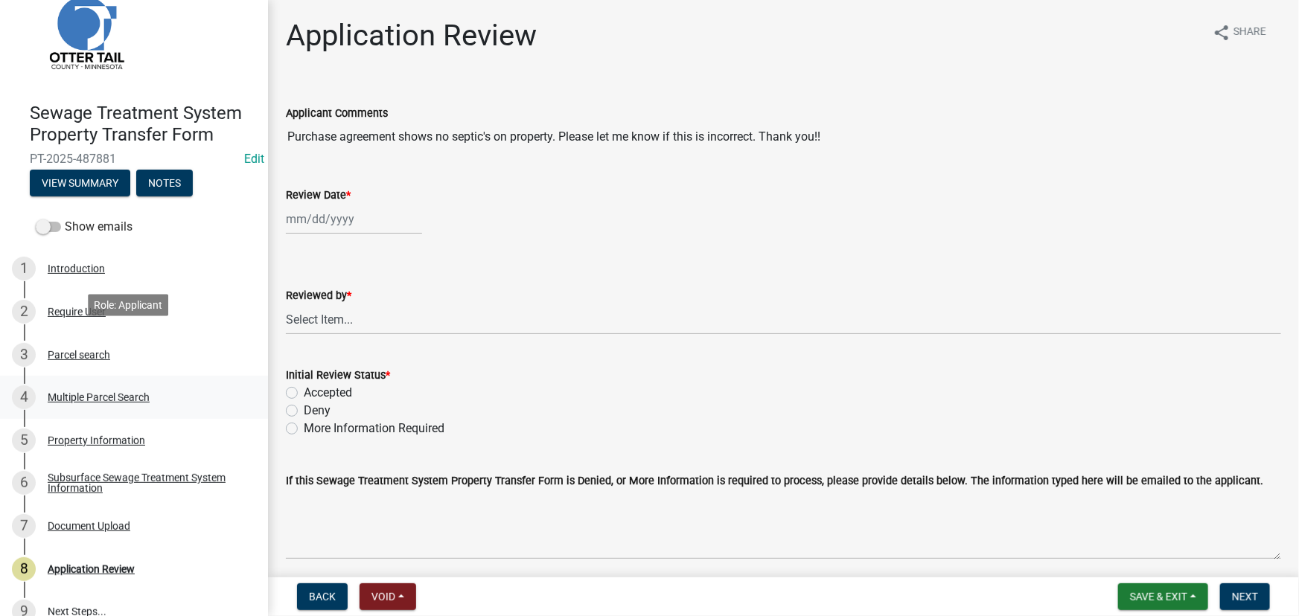
scroll to position [63, 0]
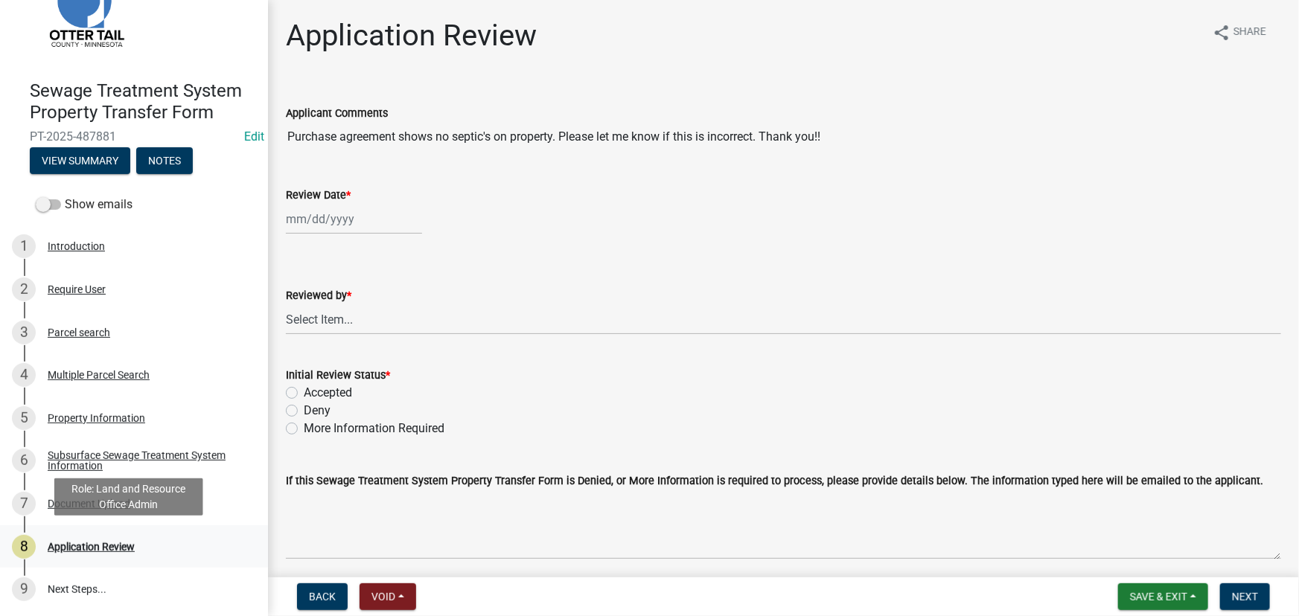
click at [125, 551] on div "Application Review" at bounding box center [91, 547] width 87 height 10
click at [116, 506] on div "Document Upload" at bounding box center [89, 504] width 83 height 10
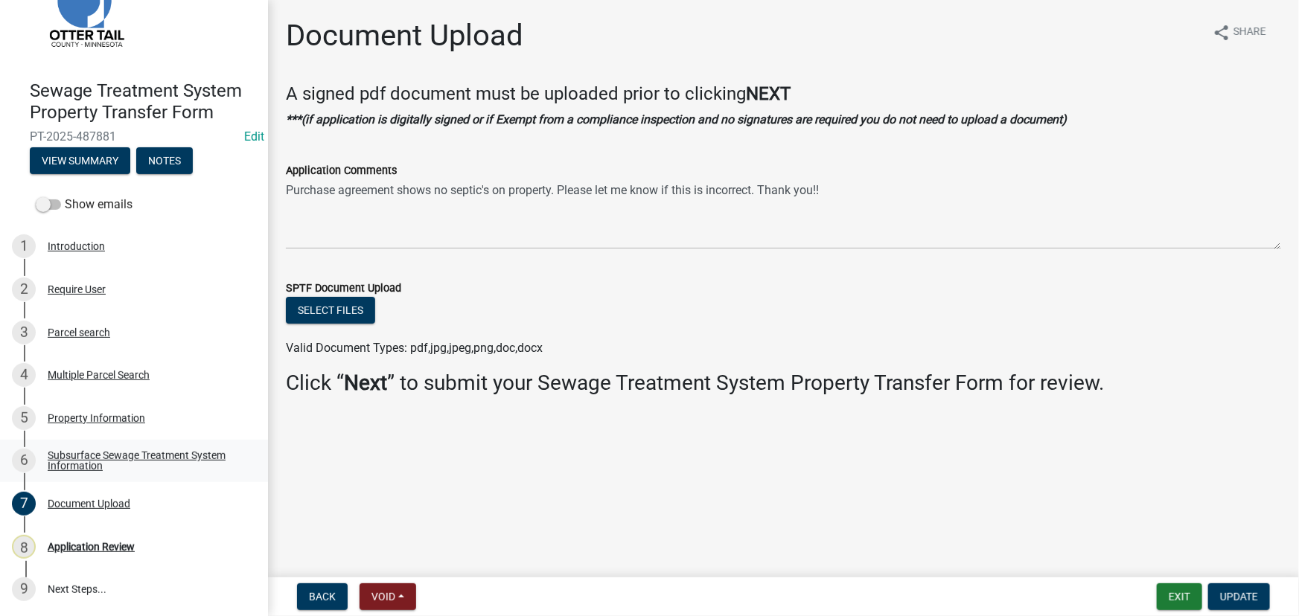
click at [86, 465] on div "Subsurface Sewage Treatment System Information" at bounding box center [146, 460] width 197 height 21
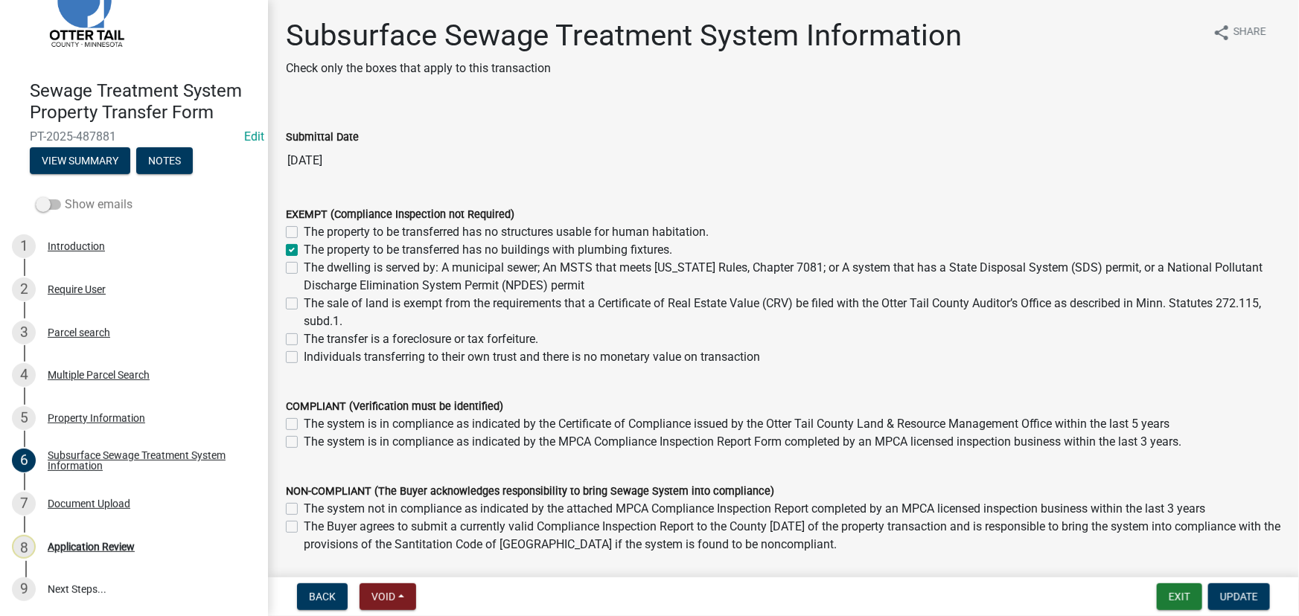
click at [92, 200] on label "Show emails" at bounding box center [84, 205] width 97 height 18
click at [65, 196] on input "Show emails" at bounding box center [65, 196] width 0 height 0
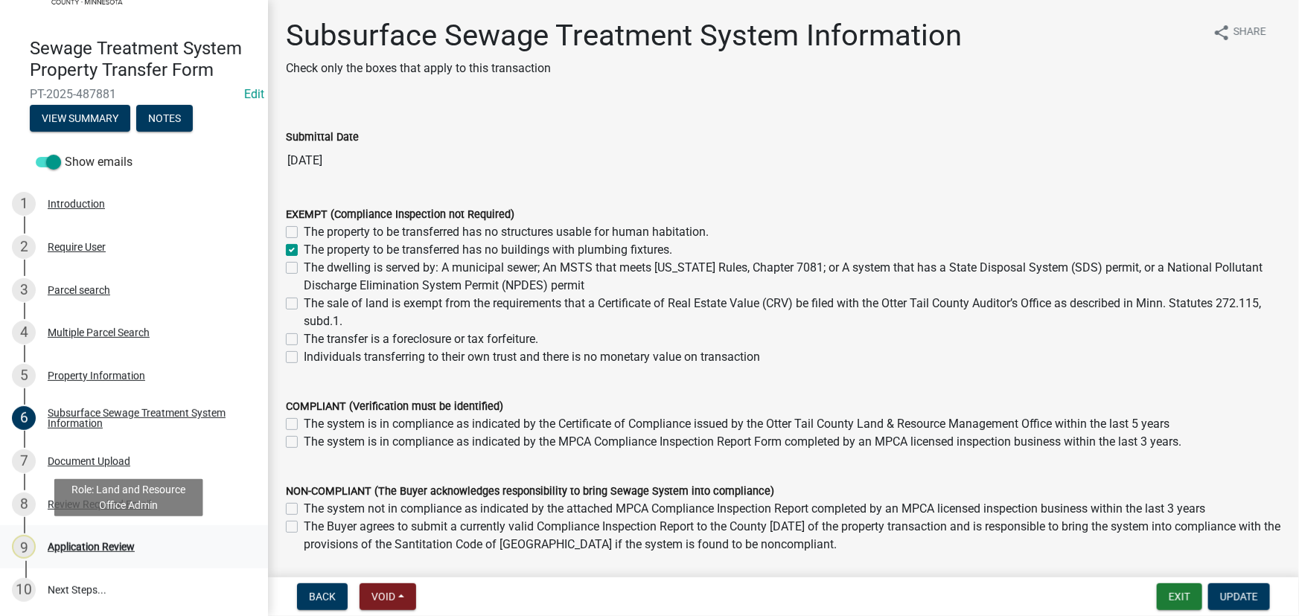
click at [113, 544] on div "Application Review" at bounding box center [91, 547] width 87 height 10
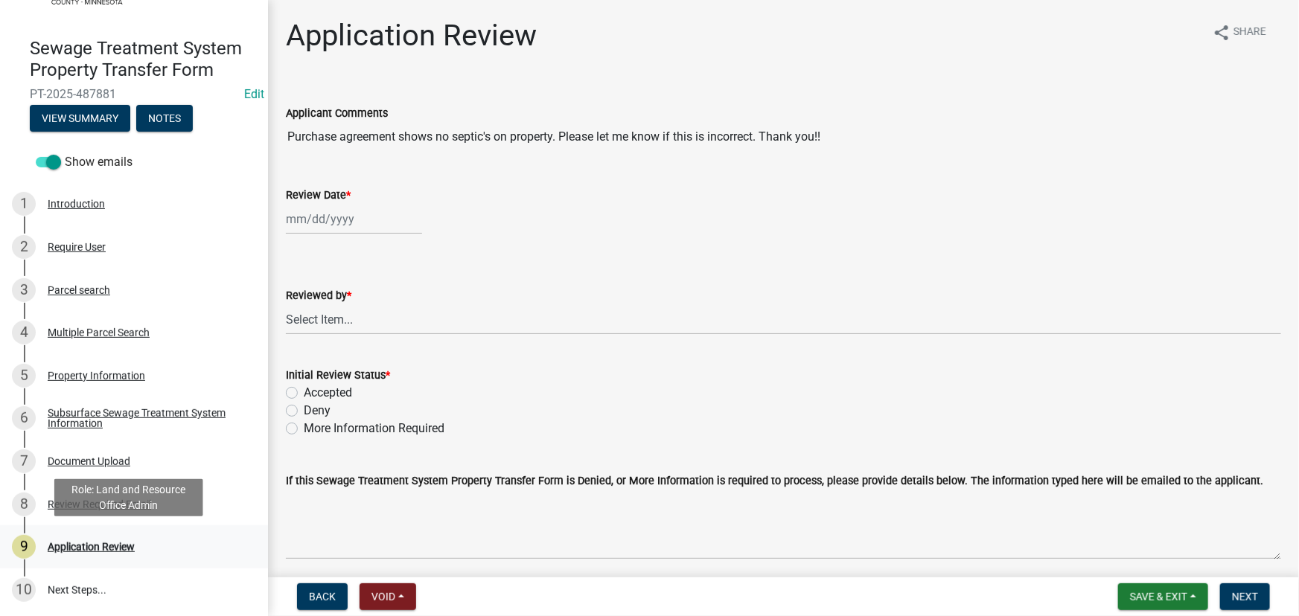
click at [98, 554] on div "9 Application Review" at bounding box center [128, 547] width 232 height 24
click at [334, 232] on div at bounding box center [354, 219] width 136 height 31
select select "10"
select select "2025"
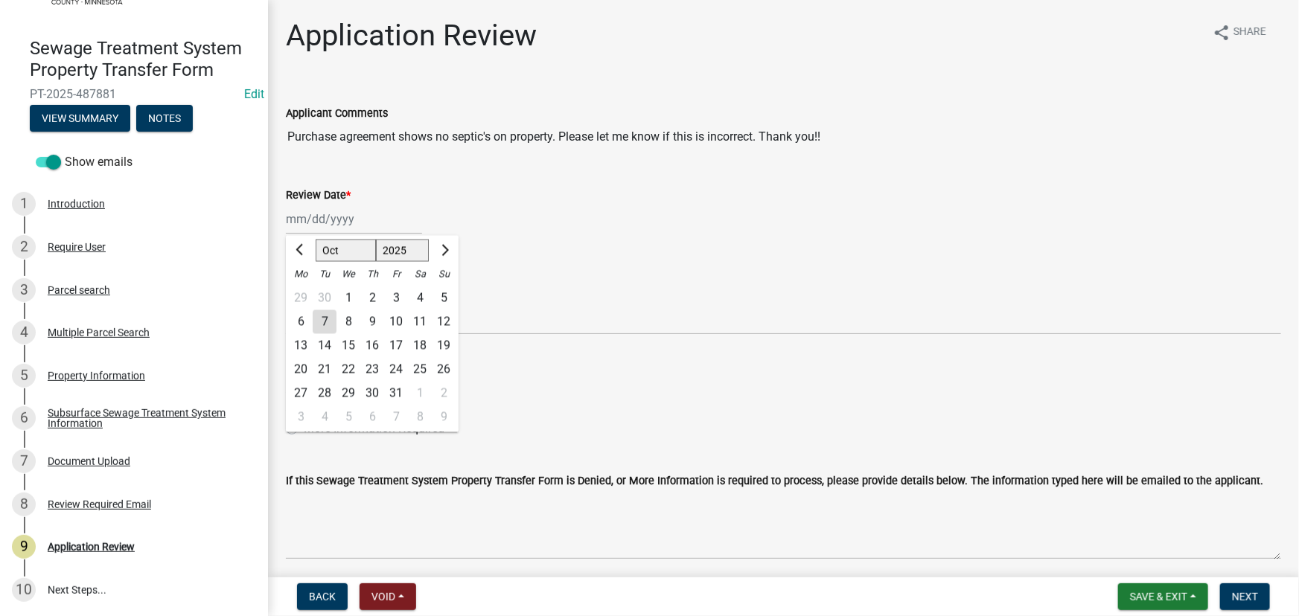
click at [331, 327] on div "7" at bounding box center [325, 322] width 24 height 24
type input "[DATE]"
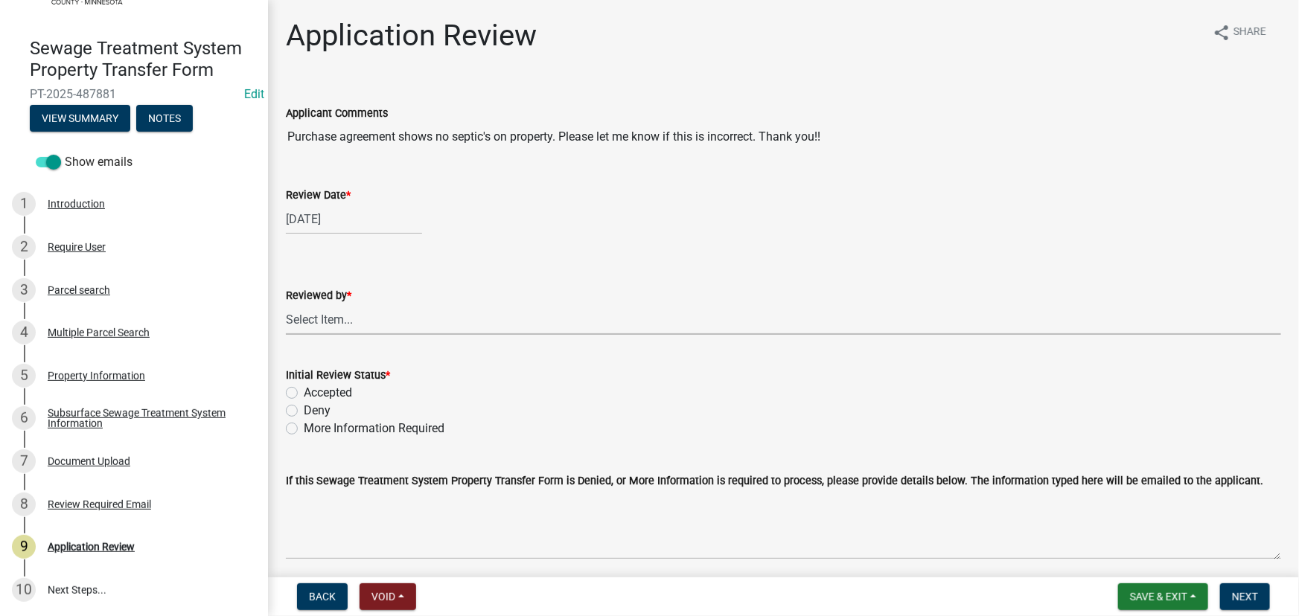
drag, startPoint x: 319, startPoint y: 310, endPoint x: 327, endPoint y: 317, distance: 11.1
click at [319, 310] on select "Select Item... [PERSON_NAME] [PERSON_NAME] [PERSON_NAME] [PERSON_NAME] [PERSON_…" at bounding box center [783, 319] width 995 height 31
click at [286, 304] on select "Select Item... [PERSON_NAME] [PERSON_NAME] [PERSON_NAME] [PERSON_NAME] [PERSON_…" at bounding box center [783, 319] width 995 height 31
select select "190fd4c8-42ef-492b-a4a0-a0213555944c"
click at [342, 424] on label "More Information Required" at bounding box center [374, 429] width 141 height 18
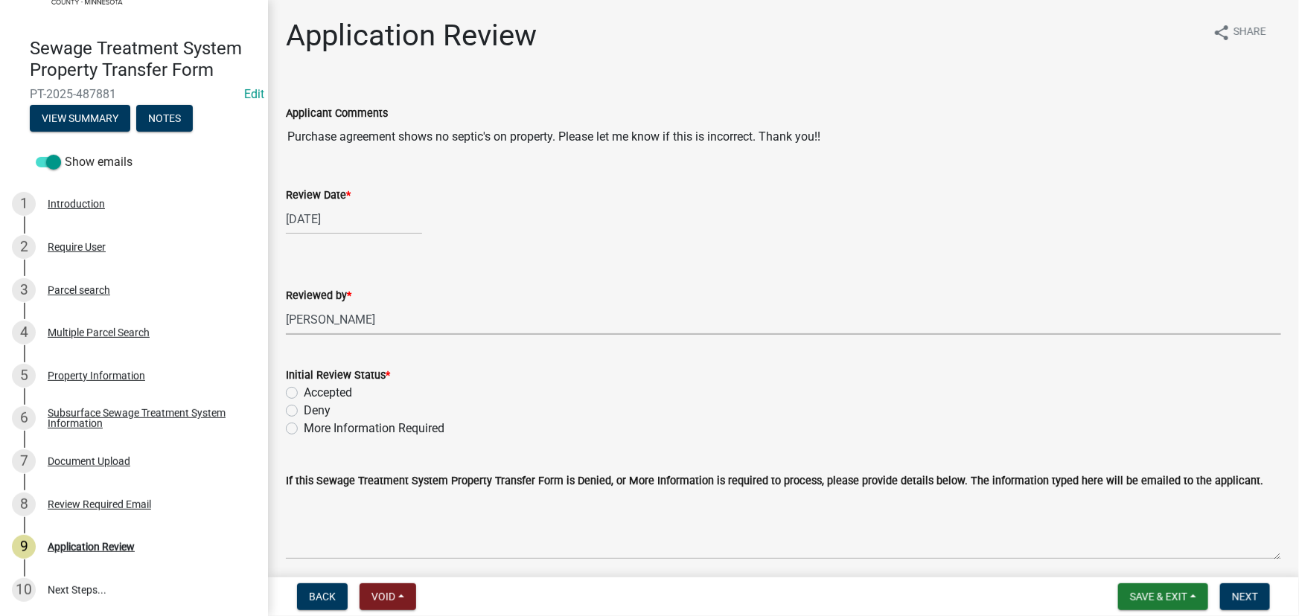
click at [313, 424] on input "More Information Required" at bounding box center [309, 425] width 10 height 10
radio input "true"
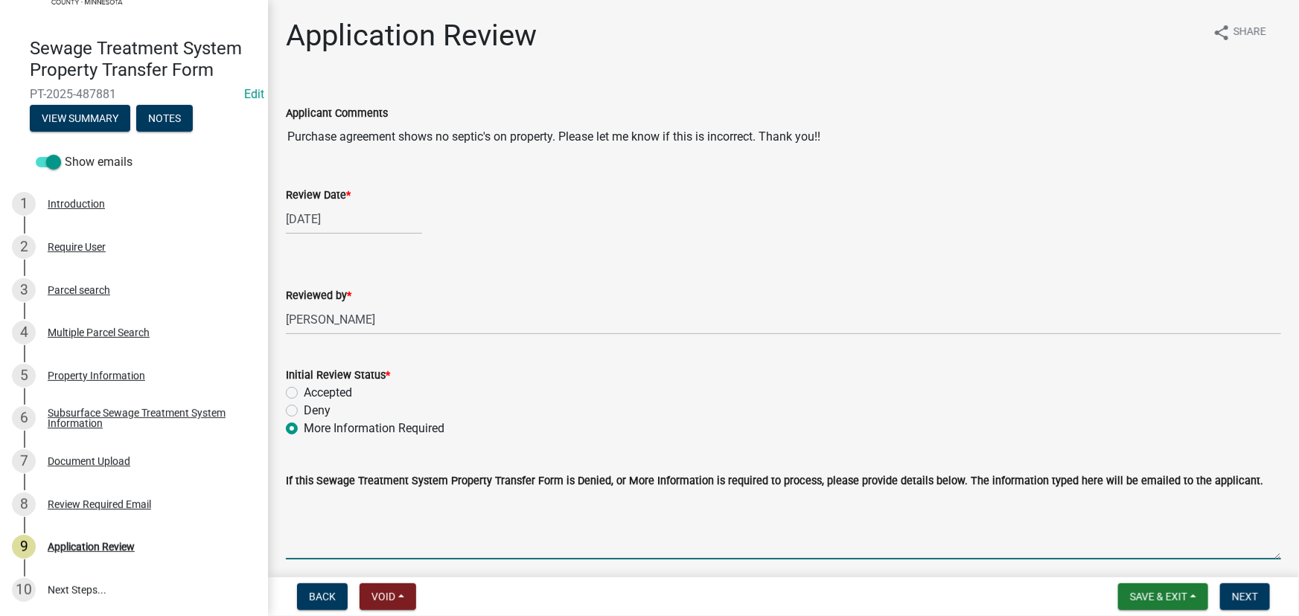
click at [455, 526] on textarea "If this Sewage Treatment System Property Transfer Form is Denied, or More Infor…" at bounding box center [783, 525] width 995 height 70
type textarea "There is a septic on the property."
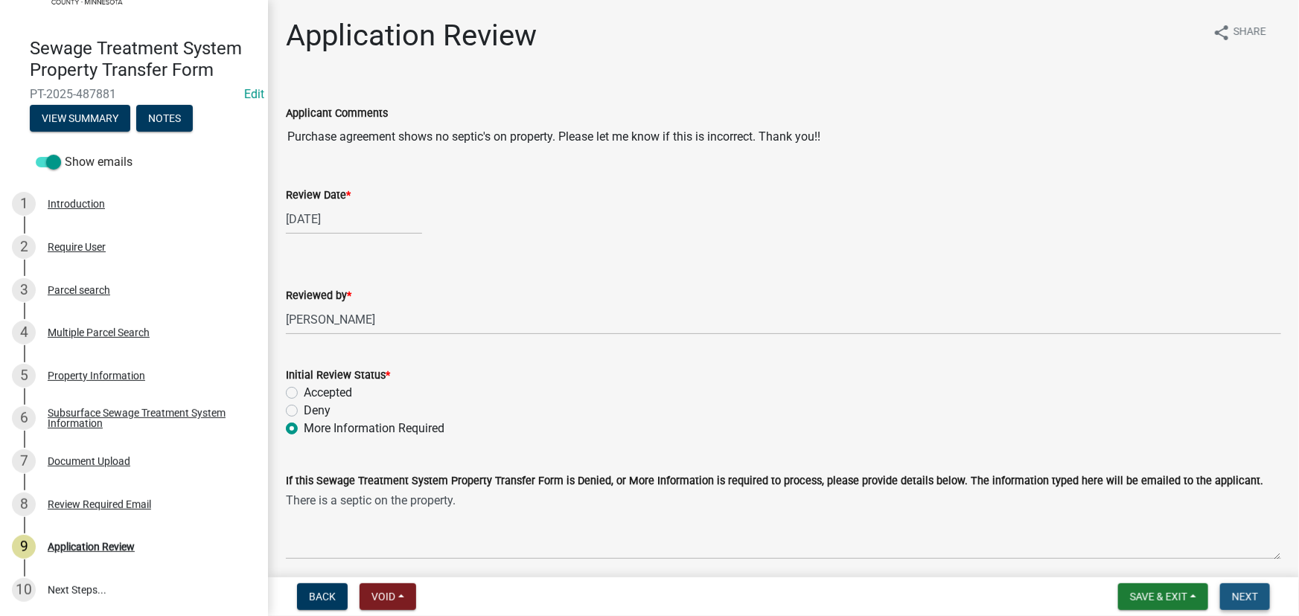
click at [1234, 594] on span "Next" at bounding box center [1245, 597] width 26 height 12
